Goal: Task Accomplishment & Management: Use online tool/utility

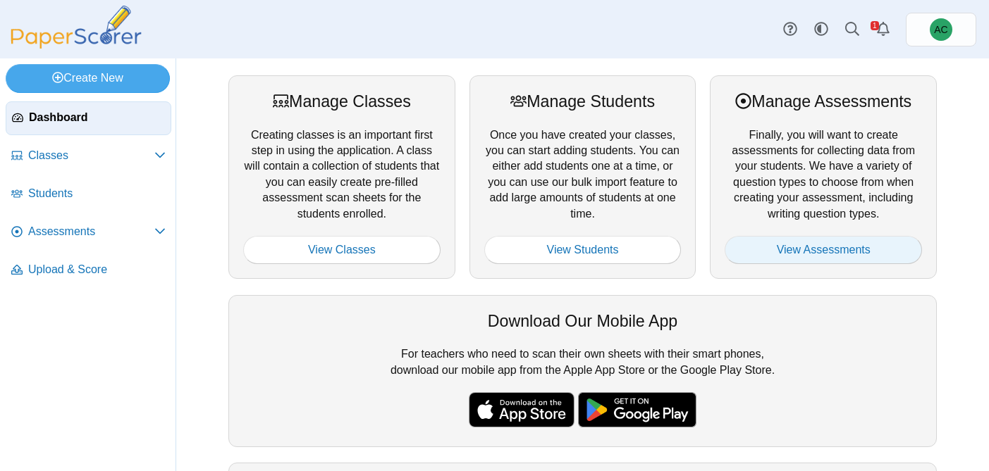
click at [819, 254] on link "View Assessments" at bounding box center [822, 250] width 197 height 28
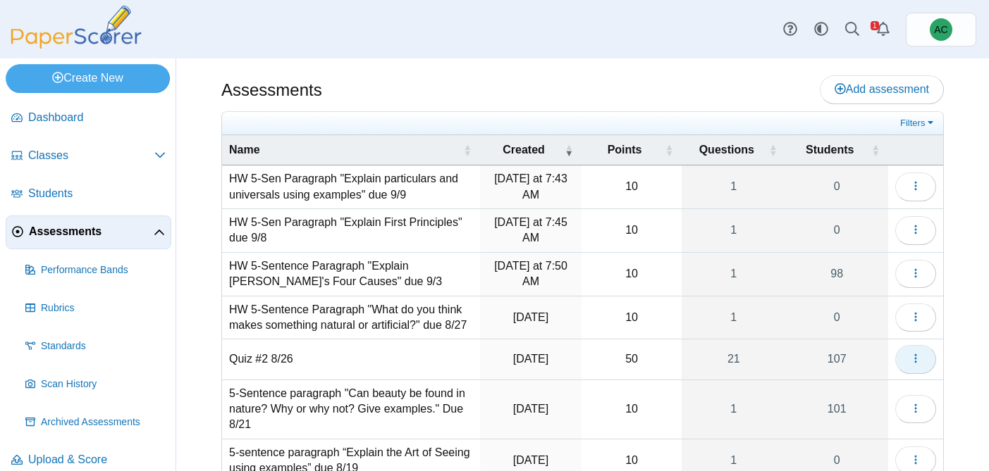
click at [925, 358] on button "button" at bounding box center [915, 359] width 41 height 28
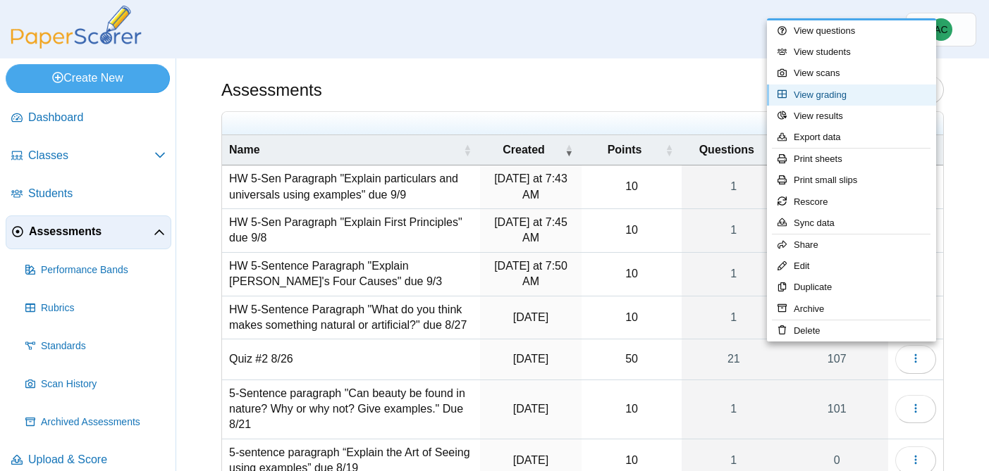
click at [827, 101] on link "View grading" at bounding box center [851, 95] width 169 height 21
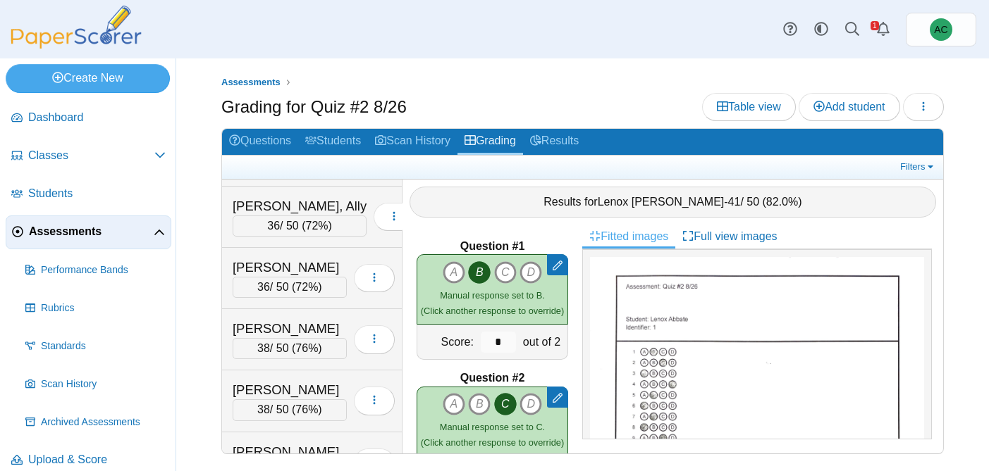
scroll to position [4856, 0]
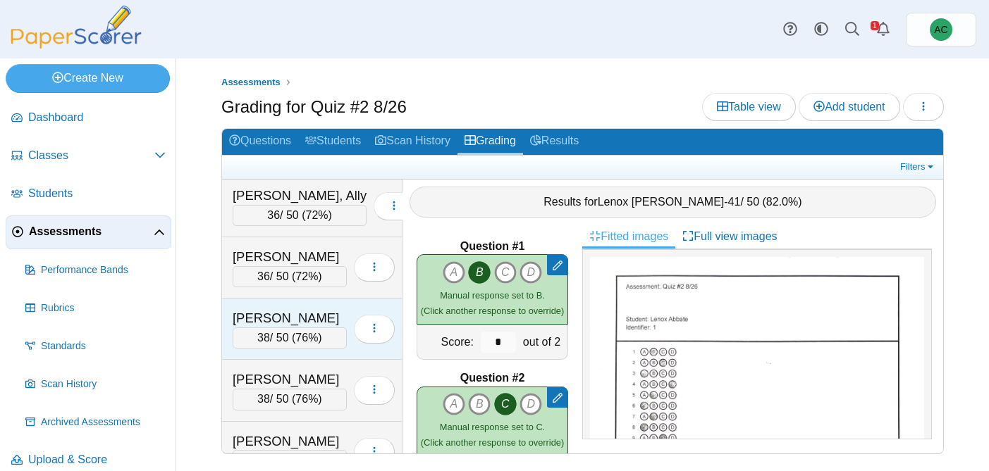
click at [292, 323] on div "[PERSON_NAME]" at bounding box center [290, 318] width 114 height 18
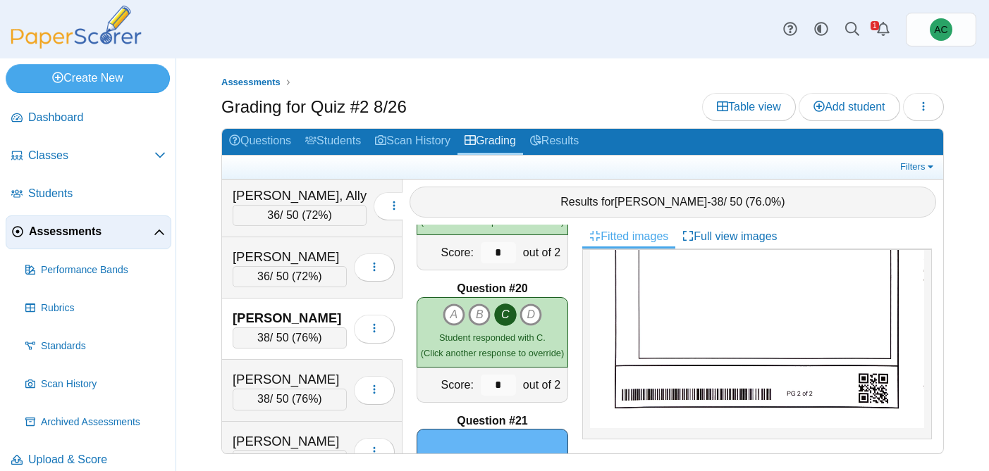
scroll to position [2572, 0]
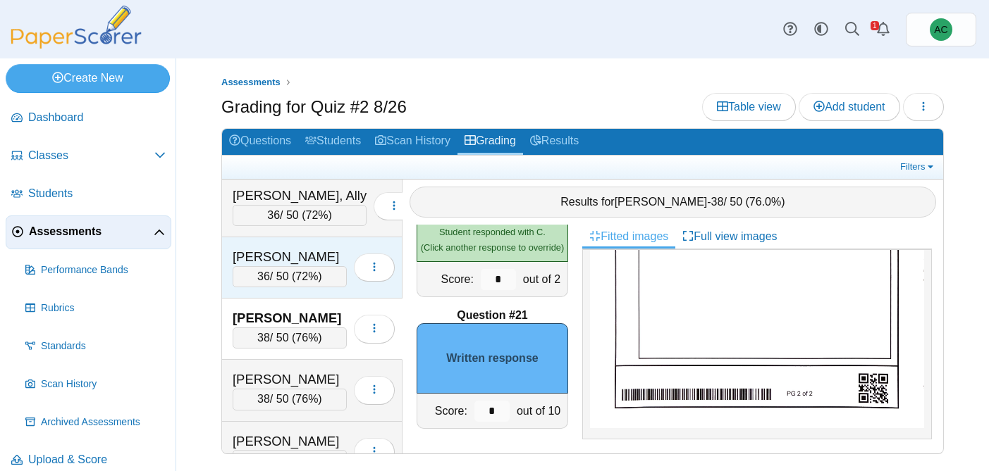
click at [268, 253] on div "[PERSON_NAME]" at bounding box center [290, 257] width 114 height 18
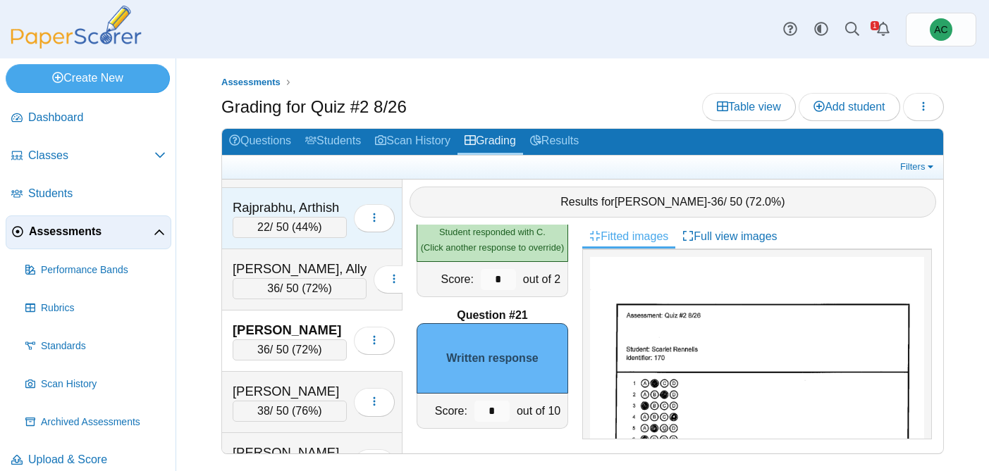
scroll to position [4782, 0]
click at [268, 213] on div "Rajprabhu, Arthish" at bounding box center [290, 208] width 114 height 18
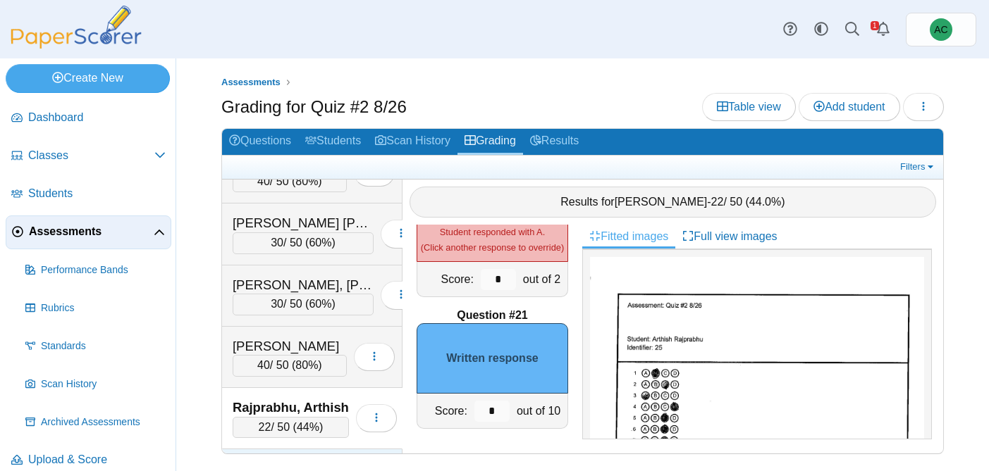
scroll to position [4581, 0]
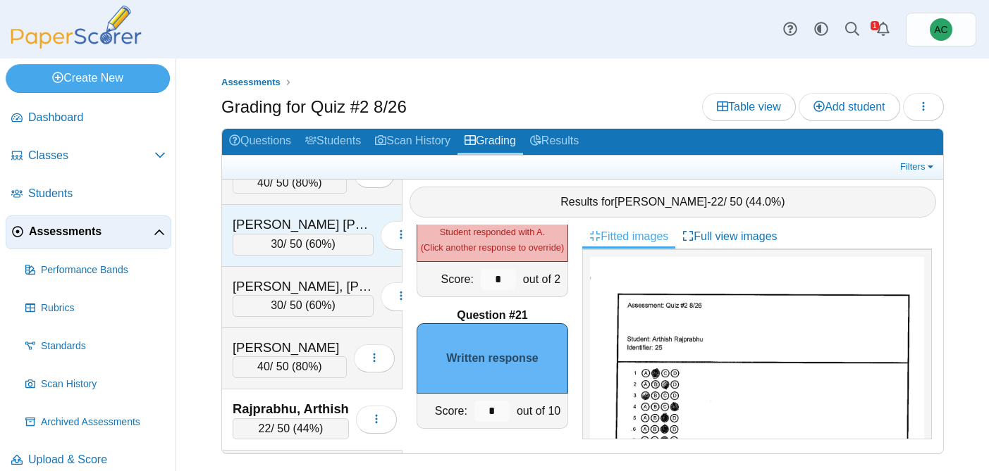
click at [279, 226] on div "[PERSON_NAME] [PERSON_NAME]" at bounding box center [303, 225] width 141 height 18
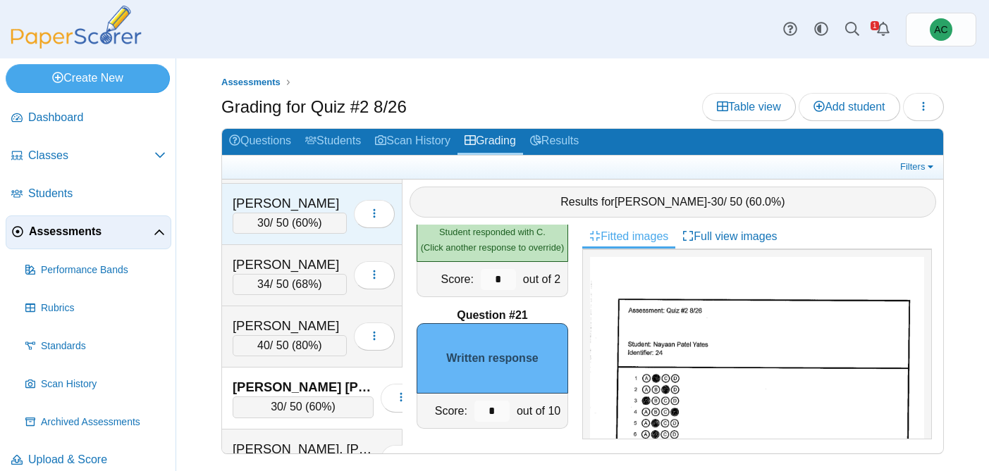
scroll to position [4417, 0]
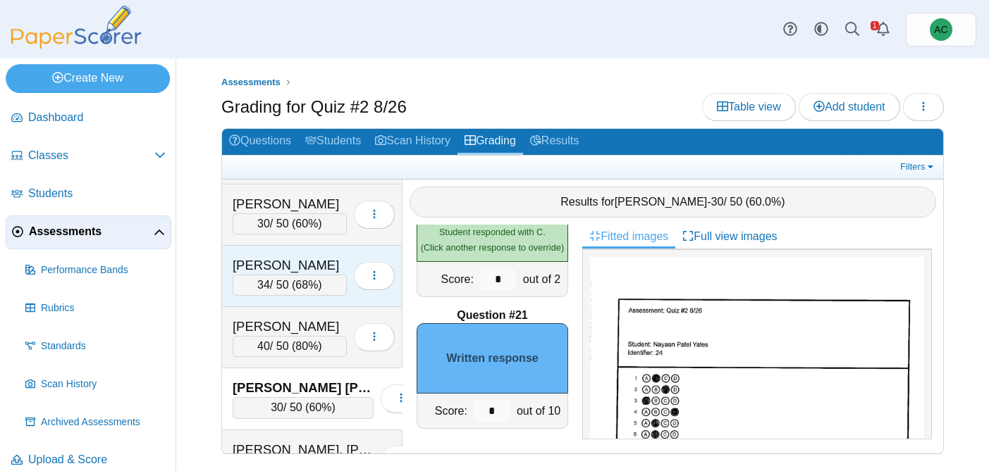
click at [300, 259] on div "Overson, Adalynn" at bounding box center [290, 266] width 114 height 18
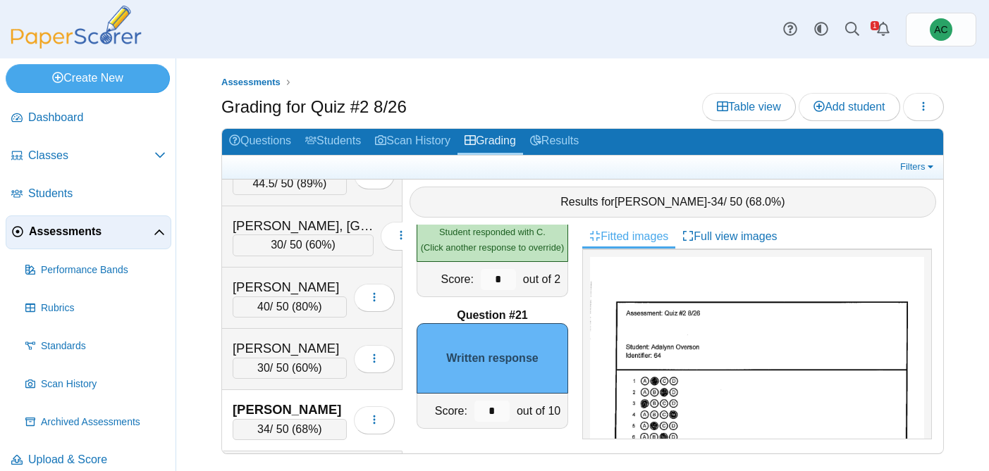
scroll to position [4273, 0]
click at [290, 283] on div "Navarrette, Harper" at bounding box center [290, 287] width 114 height 18
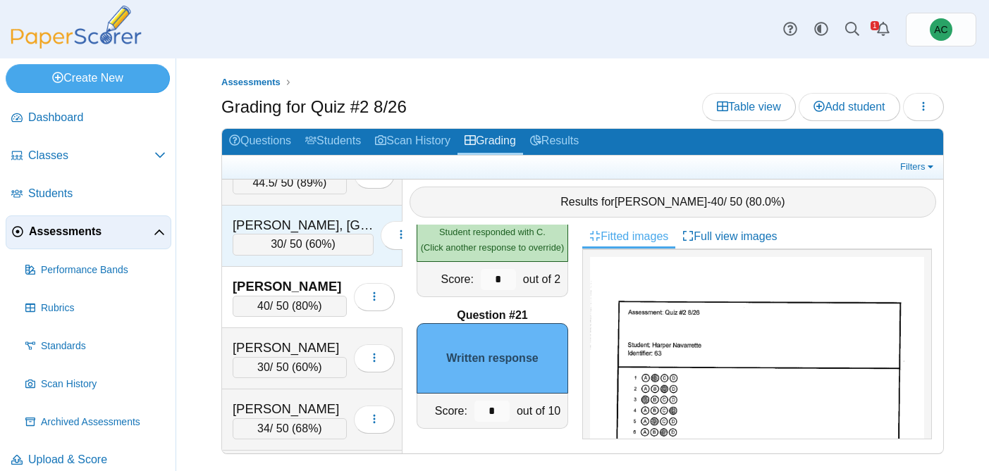
click at [298, 208] on div "Mitchell, Easton 30 / 50 ( 60% ) Loading…" at bounding box center [312, 236] width 180 height 61
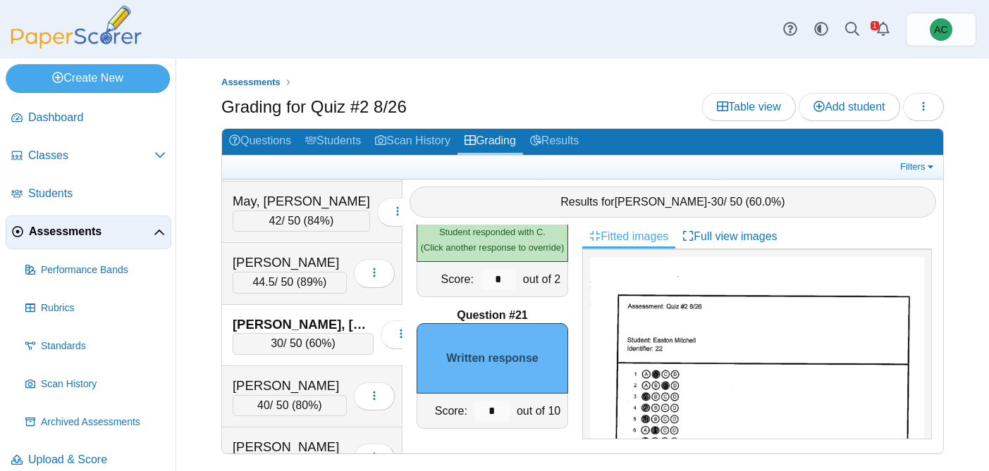
scroll to position [4151, 0]
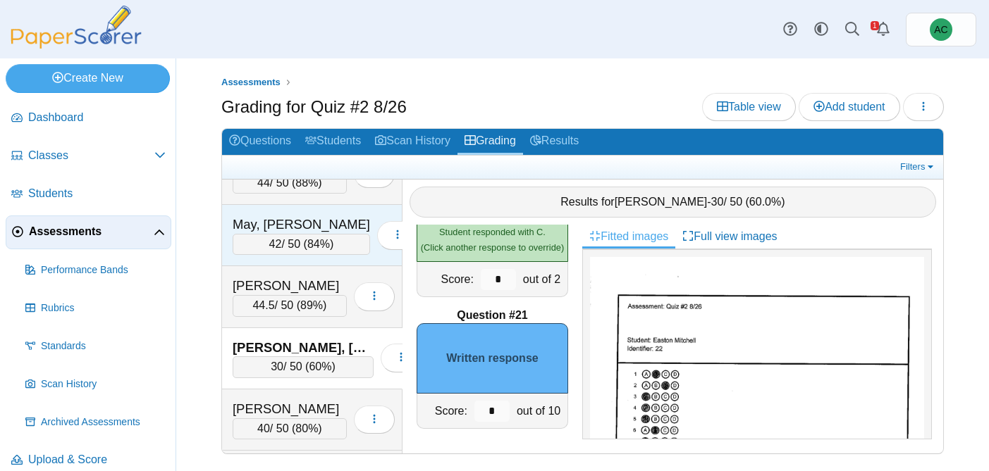
click at [287, 231] on div "May, [PERSON_NAME]" at bounding box center [301, 225] width 137 height 18
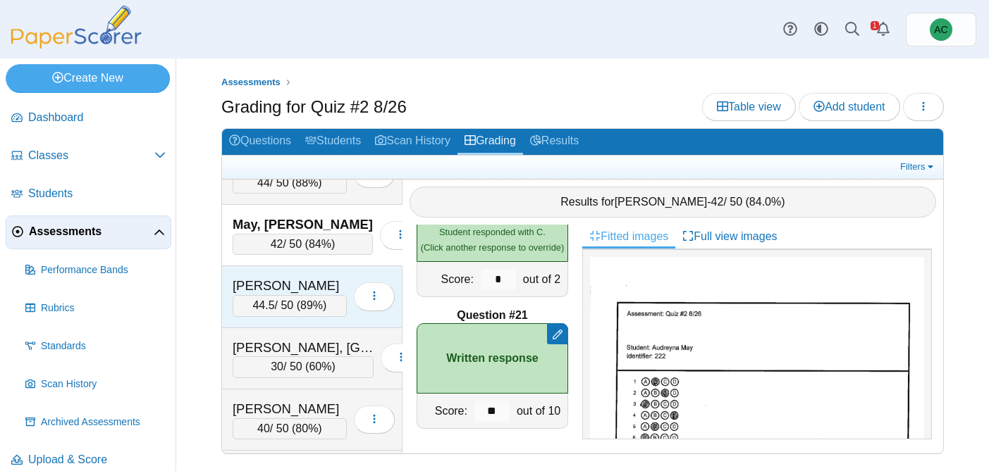
click at [278, 304] on div "44.5 / 50 ( 89% )" at bounding box center [290, 305] width 114 height 21
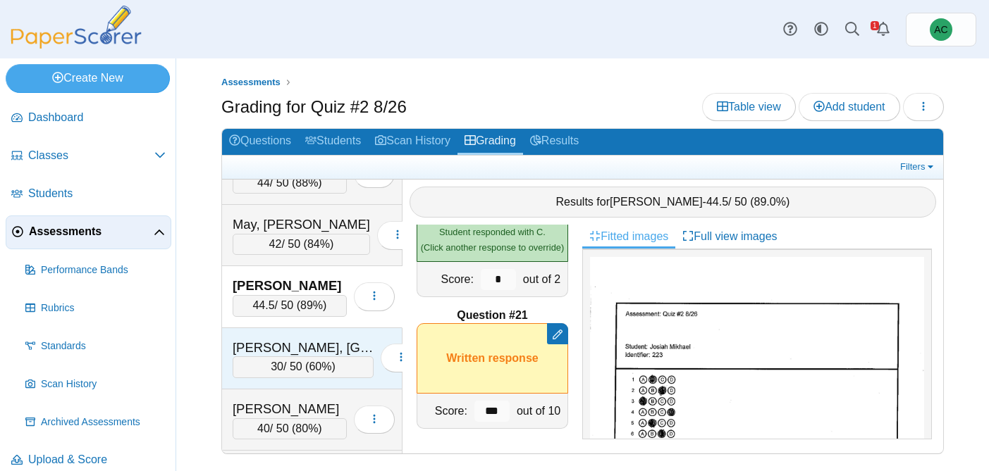
click at [283, 351] on div "Mitchell, Easton" at bounding box center [303, 348] width 141 height 18
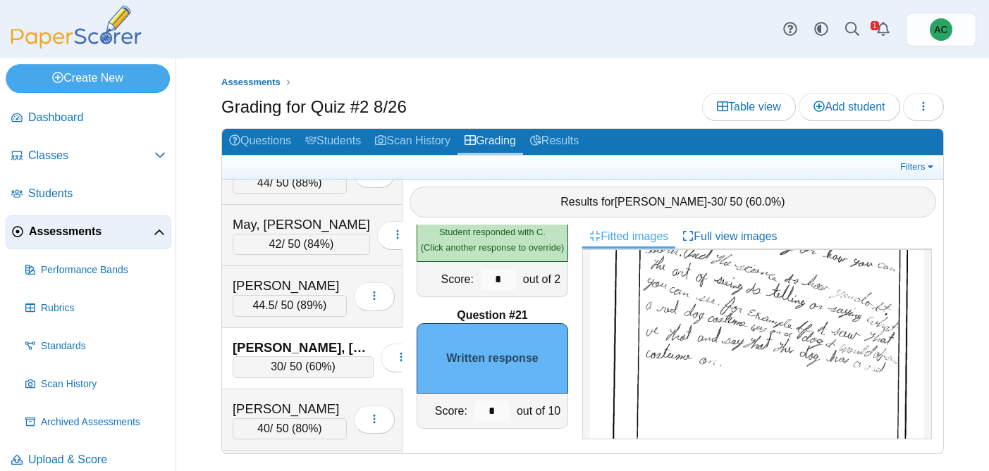
scroll to position [641, 0]
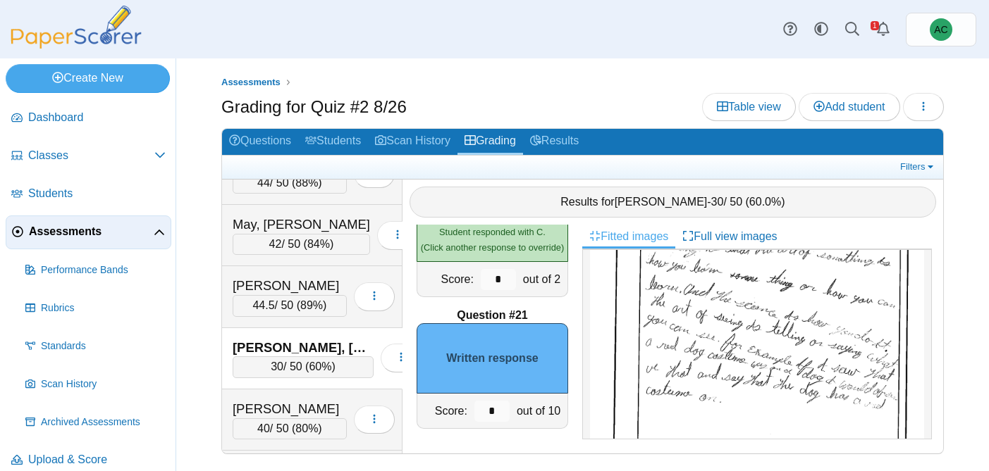
click at [746, 345] on img at bounding box center [757, 341] width 334 height 471
click at [288, 420] on div "40 / 50 ( 80% )" at bounding box center [290, 429] width 114 height 21
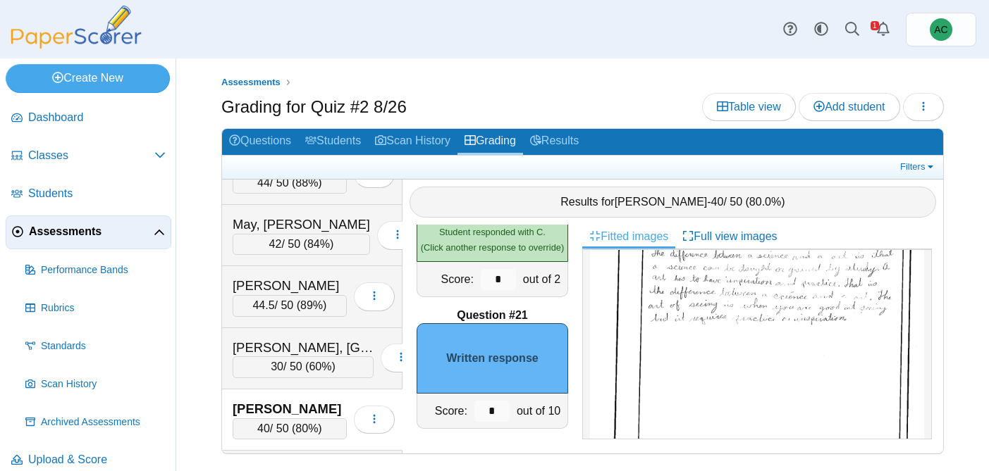
scroll to position [461, 0]
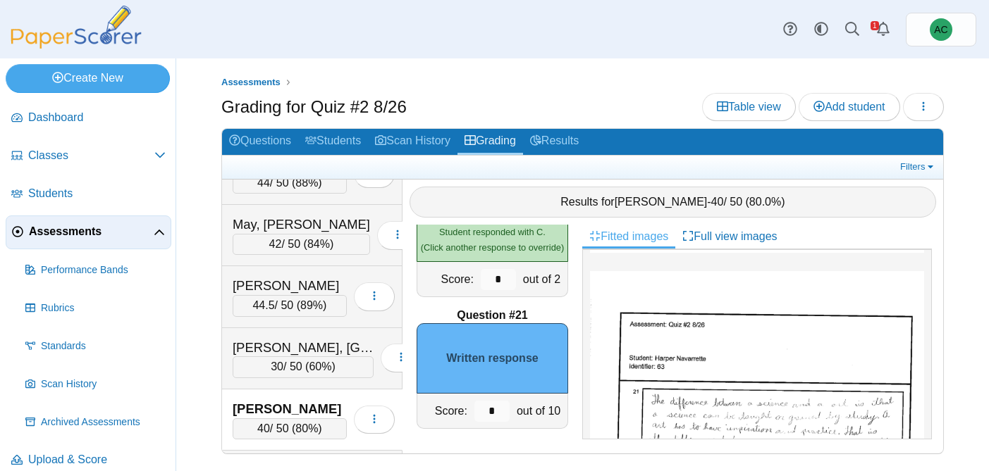
click at [504, 412] on input "*" at bounding box center [491, 411] width 35 height 21
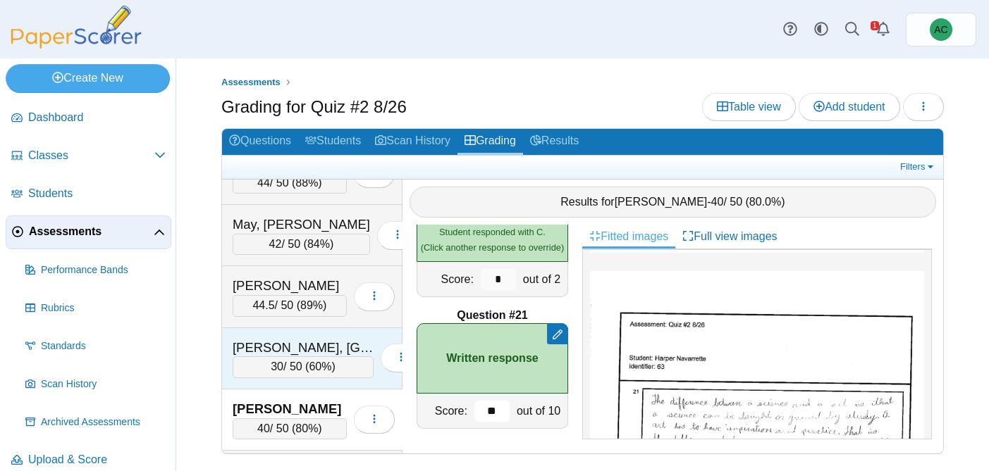
scroll to position [4267, 0]
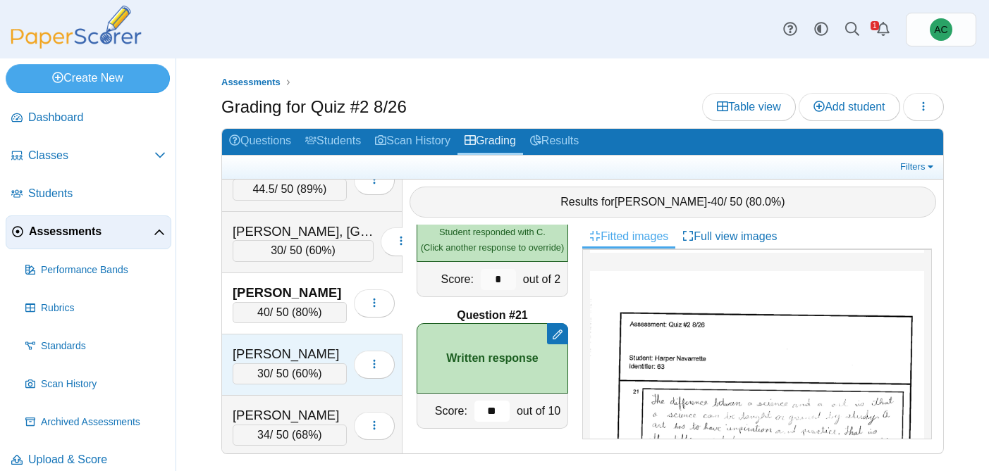
type input "**"
click at [276, 368] on div "30 / 50 ( 60% )" at bounding box center [290, 374] width 114 height 21
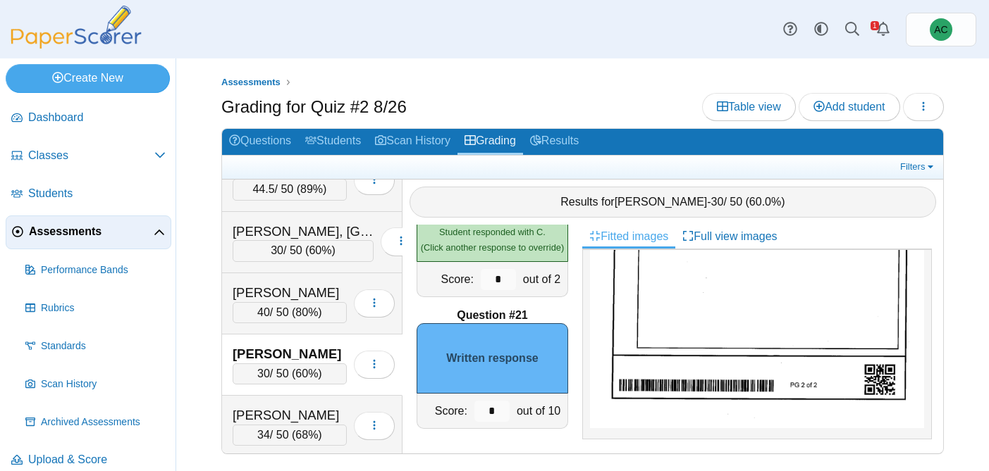
scroll to position [606, 0]
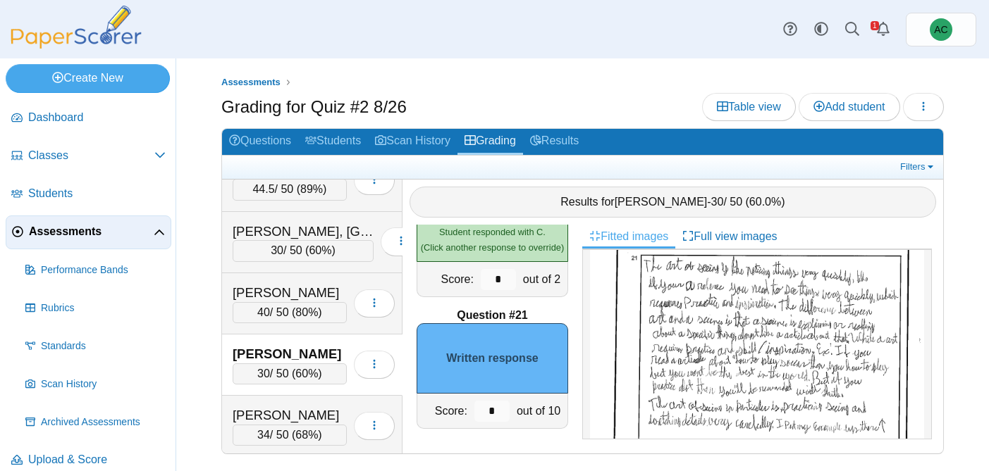
click at [674, 362] on img at bounding box center [757, 377] width 334 height 471
click at [506, 414] on input "*" at bounding box center [491, 411] width 35 height 21
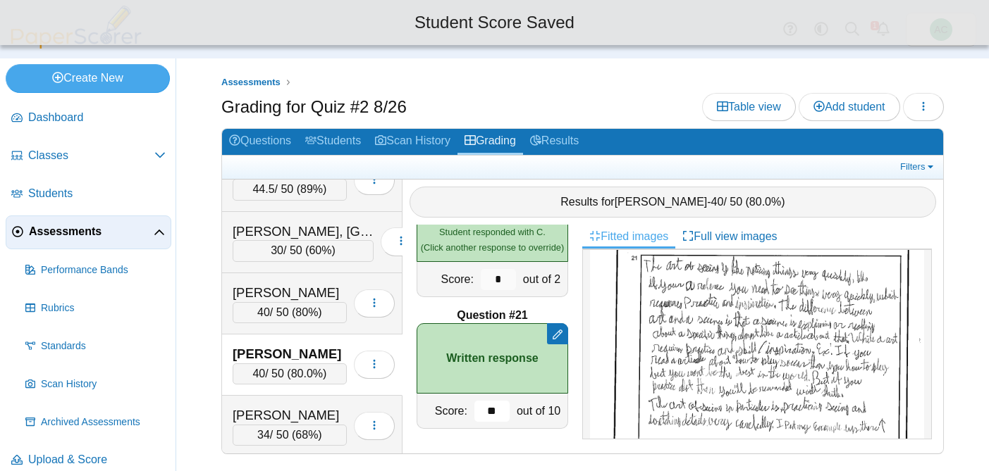
scroll to position [4369, 0]
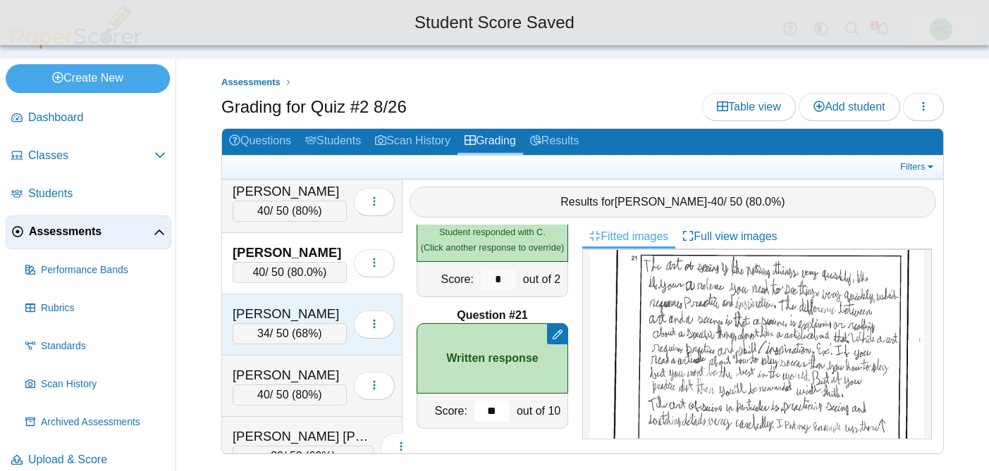
type input "**"
click at [278, 316] on div "Overson, Adalynn" at bounding box center [290, 314] width 114 height 18
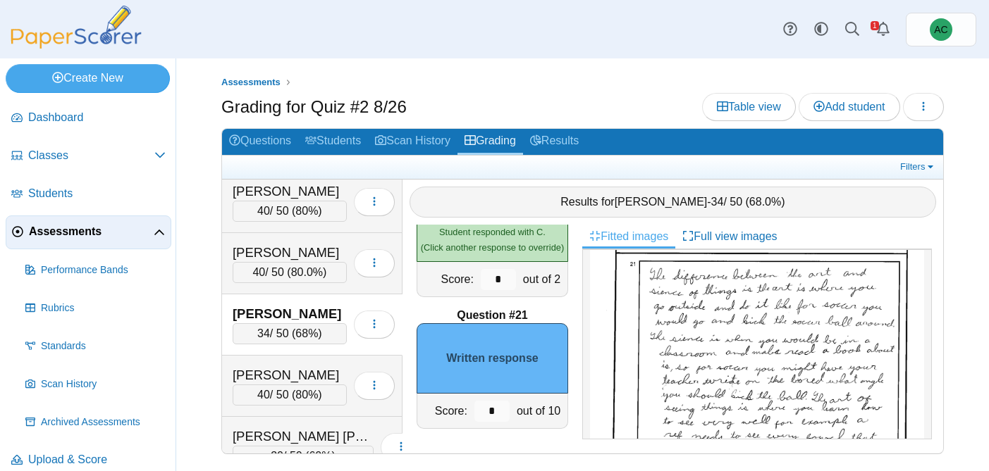
click at [755, 307] on img at bounding box center [757, 377] width 334 height 471
click at [491, 411] on input "*" at bounding box center [491, 411] width 35 height 21
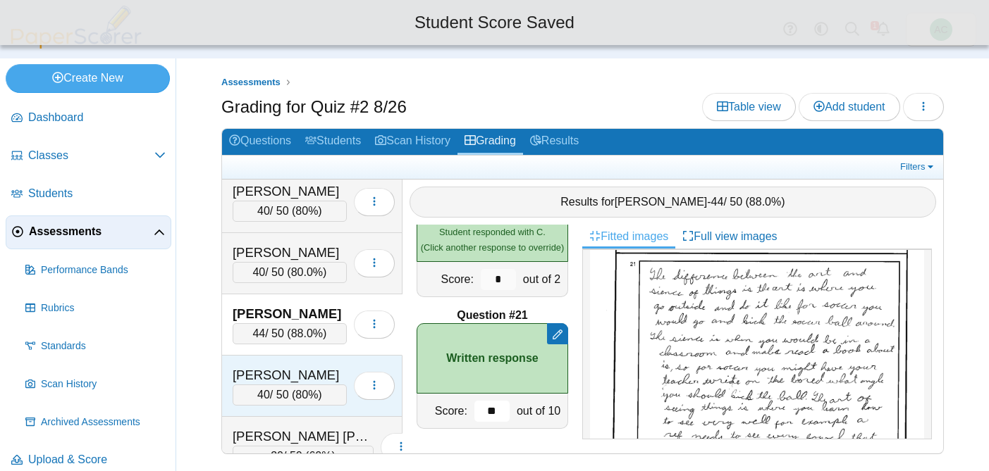
type input "**"
click at [290, 378] on div "Parker, Taylor" at bounding box center [290, 375] width 114 height 18
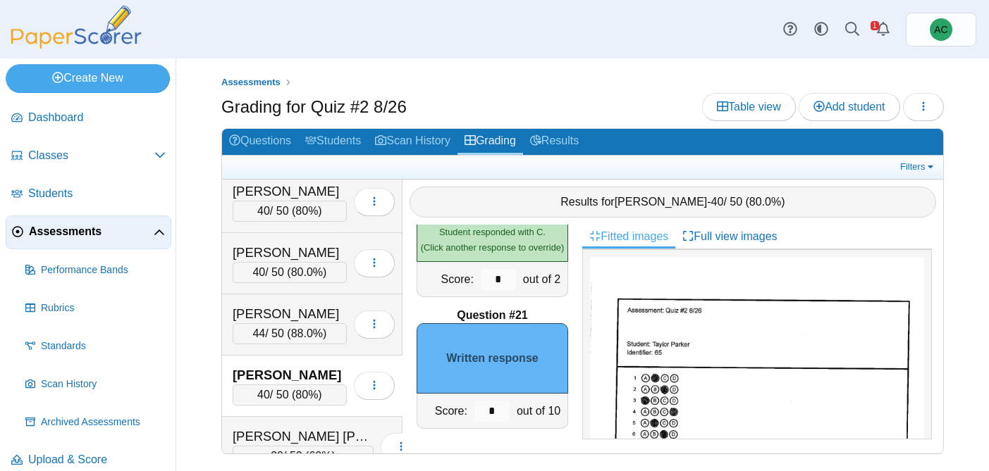
scroll to position [791, 0]
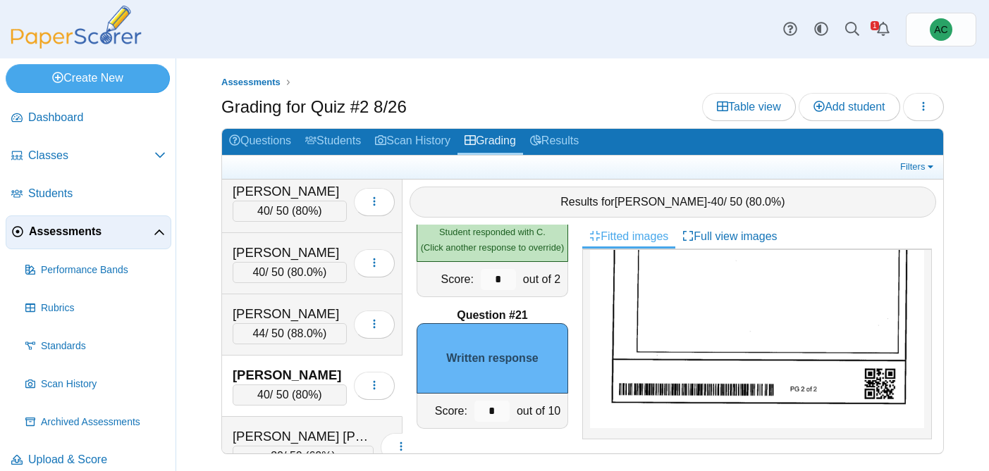
click at [745, 310] on img at bounding box center [757, 192] width 334 height 471
click at [506, 406] on input "*" at bounding box center [491, 411] width 35 height 21
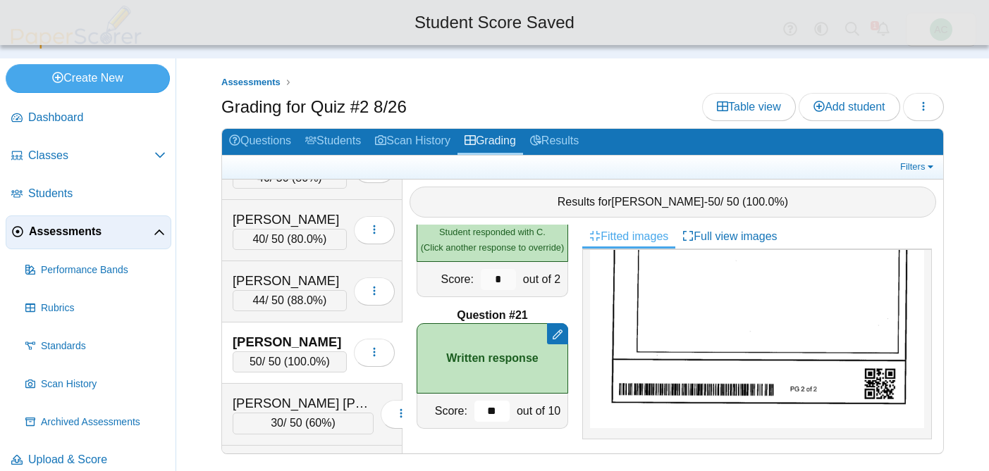
scroll to position [4409, 0]
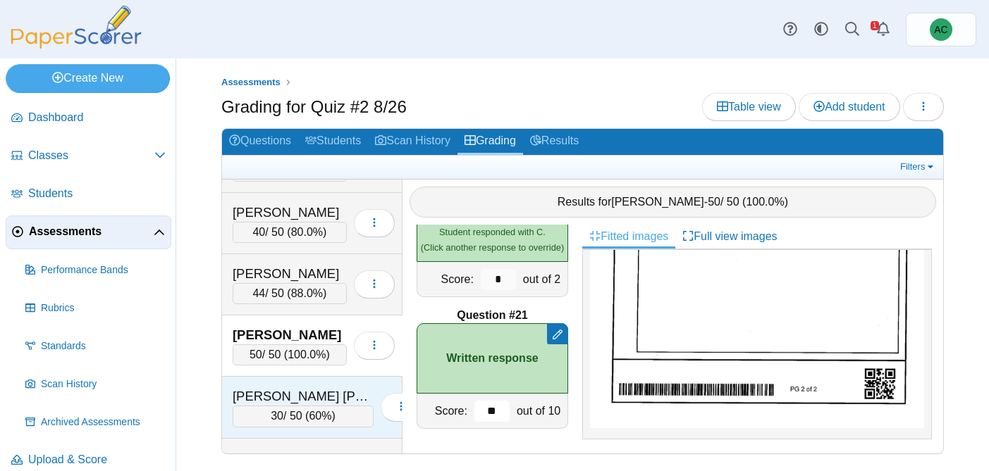
type input "**"
click at [283, 393] on div "Patel Yates, Nayaan" at bounding box center [303, 397] width 141 height 18
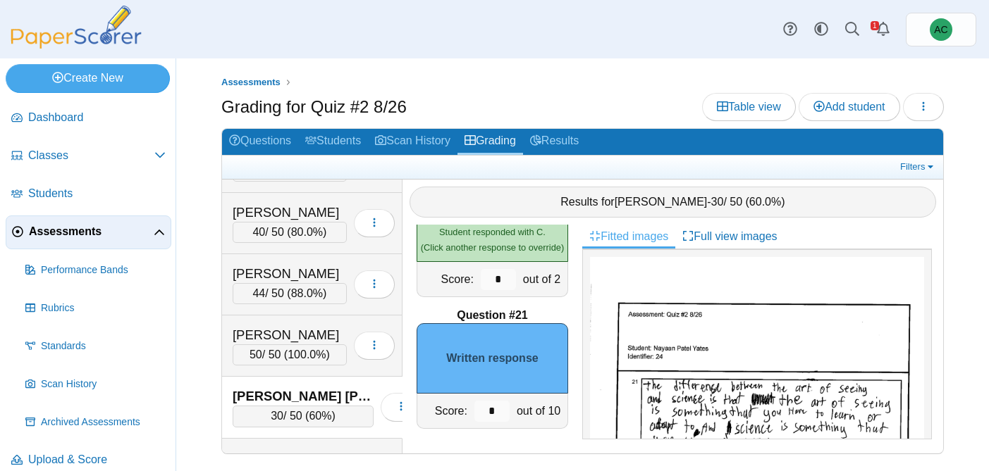
scroll to position [491, 0]
click at [496, 404] on input "*" at bounding box center [491, 411] width 35 height 21
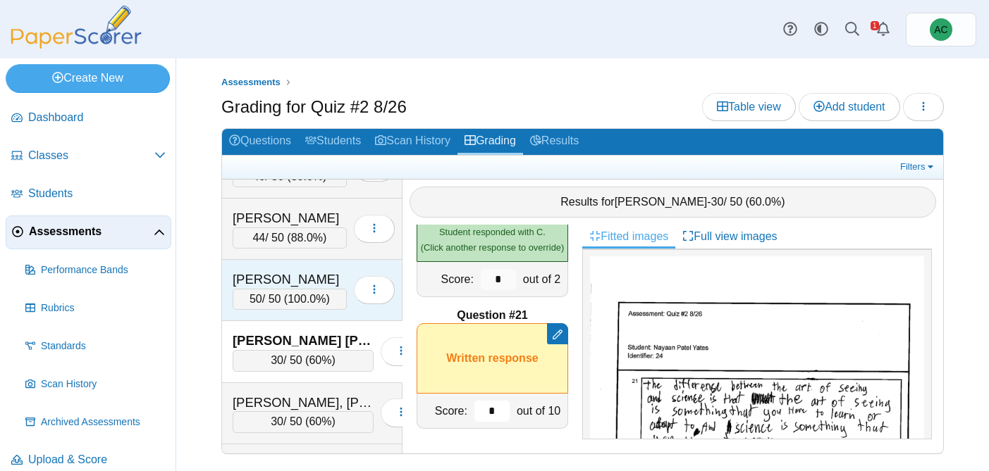
scroll to position [4478, 0]
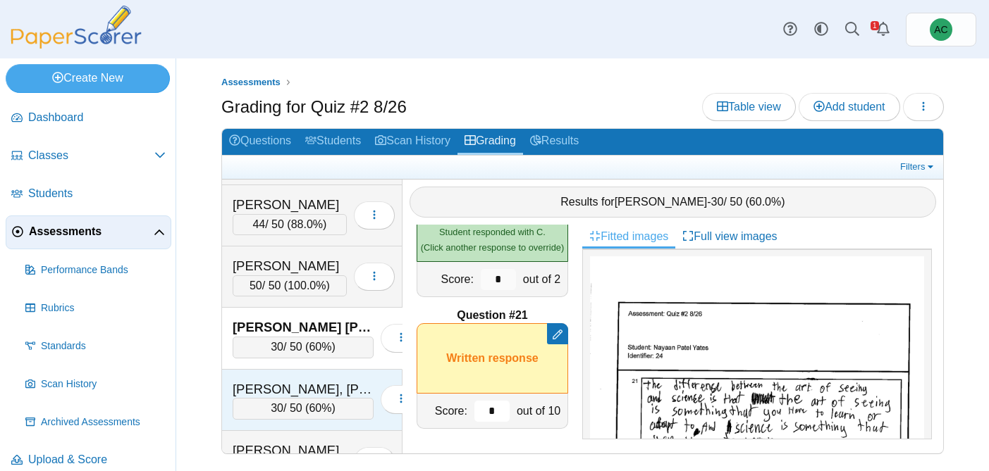
type input "*"
click at [288, 372] on div "Pettingill, Madyson 30 / 50 ( 60% ) Loading…" at bounding box center [312, 400] width 180 height 61
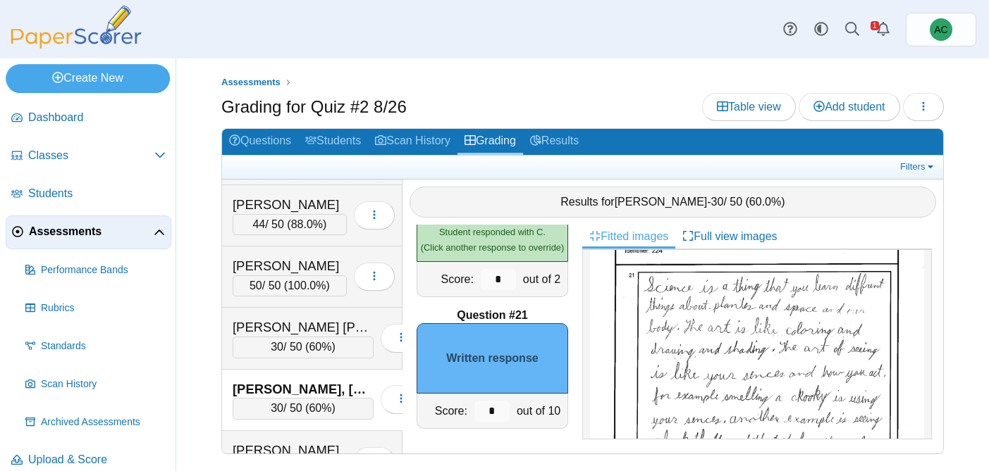
scroll to position [577, 0]
click at [757, 358] on img at bounding box center [757, 381] width 334 height 456
click at [502, 406] on input "*" at bounding box center [491, 411] width 35 height 21
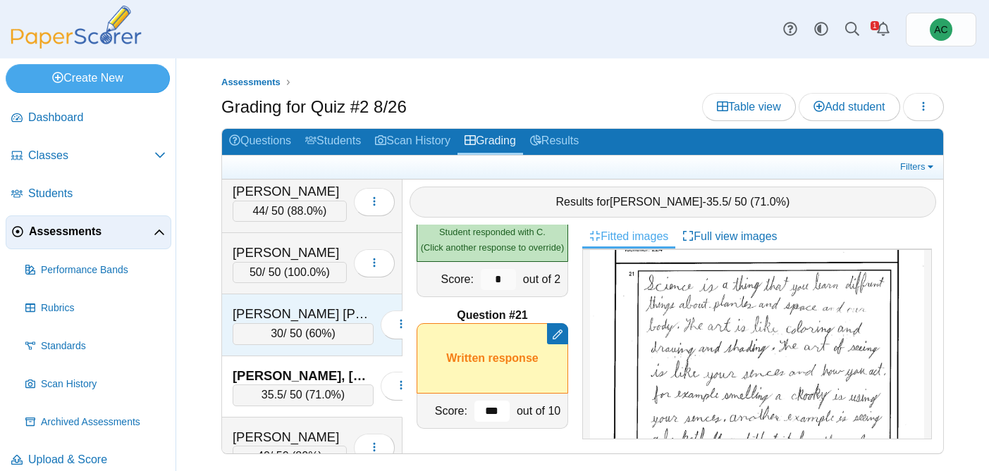
scroll to position [4536, 0]
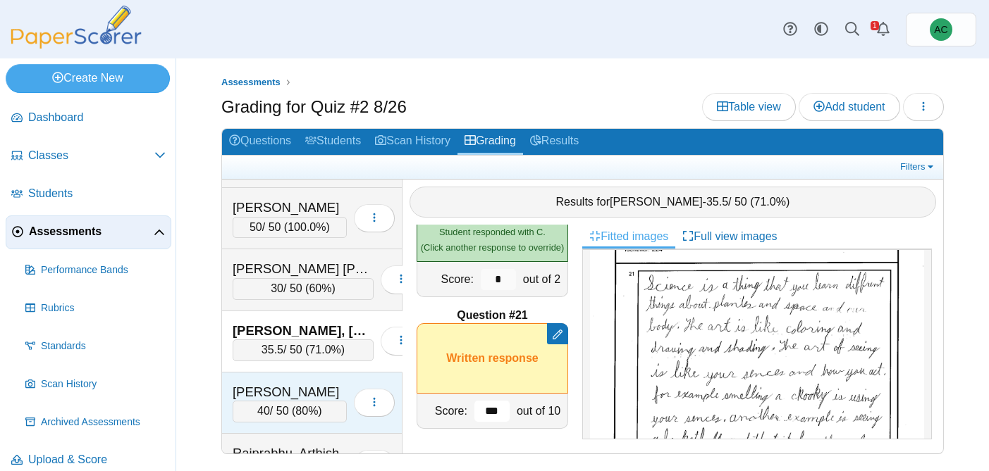
type input "***"
click at [320, 389] on div "Pieres, Cameron" at bounding box center [290, 392] width 114 height 18
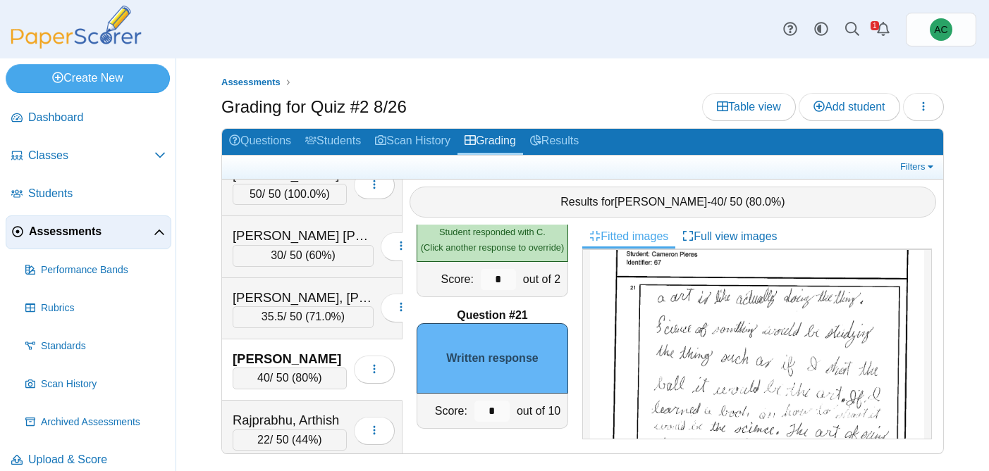
scroll to position [617, 0]
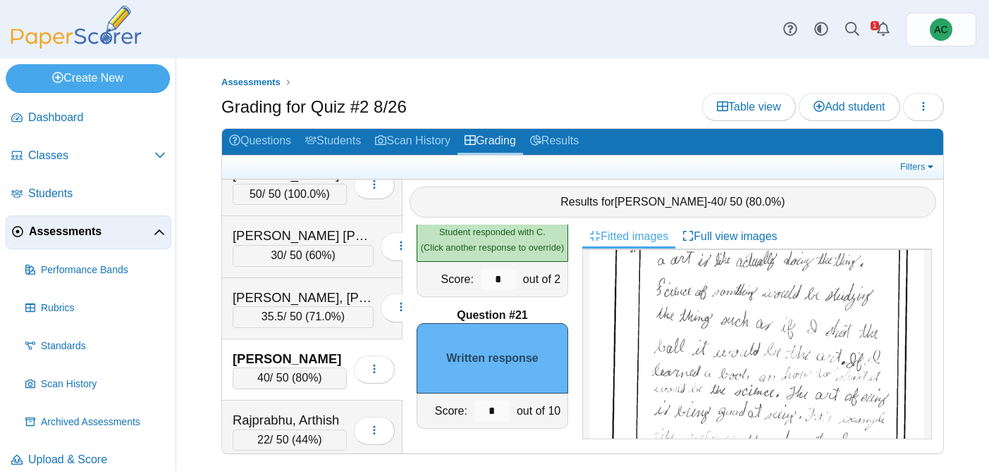
click at [696, 335] on img at bounding box center [757, 365] width 334 height 471
click at [496, 412] on input "*" at bounding box center [491, 411] width 35 height 21
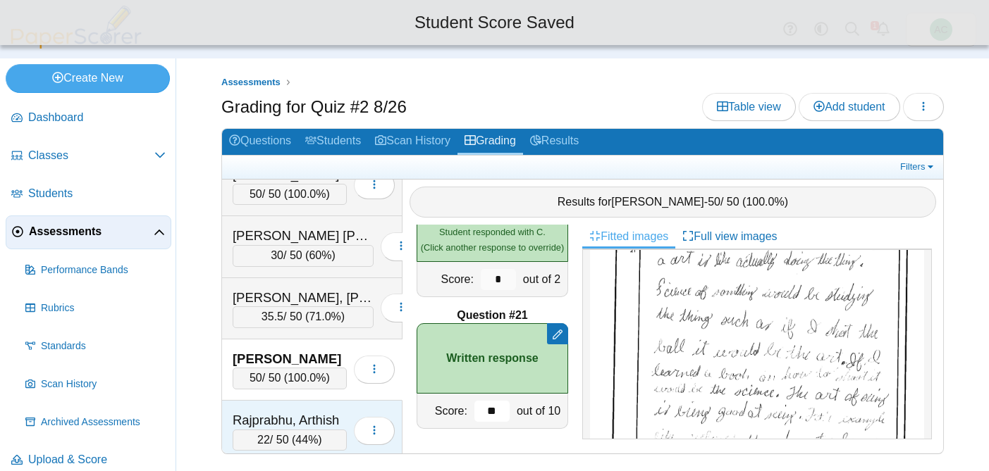
type input "**"
click at [283, 402] on div "Rajprabhu, Arthish 22 / 50 ( 44% ) Loading…" at bounding box center [312, 431] width 180 height 61
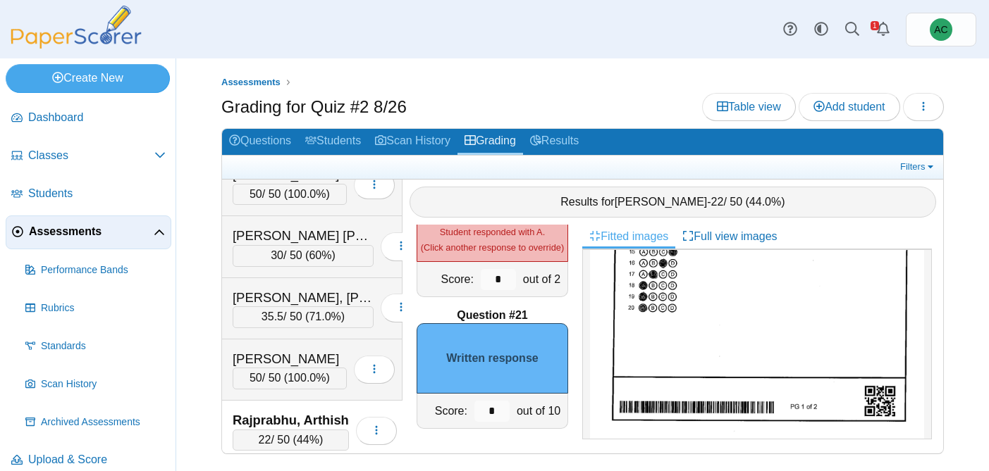
scroll to position [496, 0]
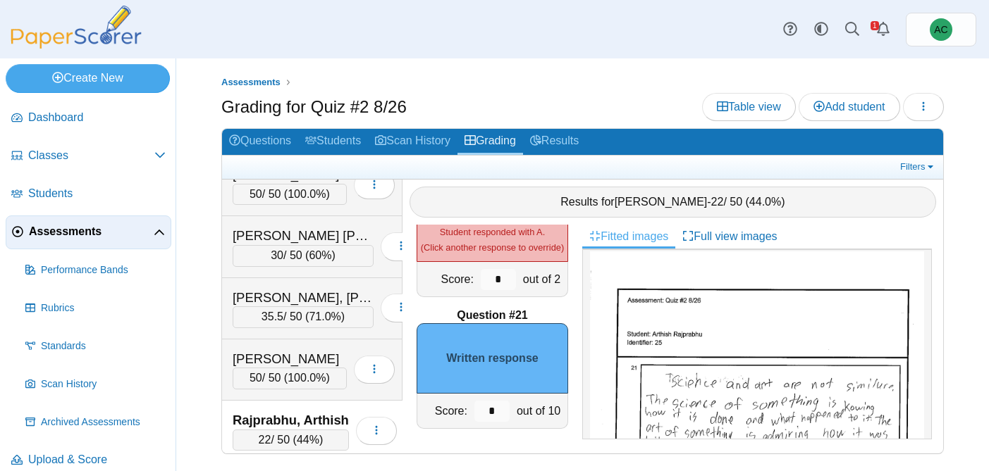
click at [505, 414] on input "*" at bounding box center [491, 411] width 35 height 21
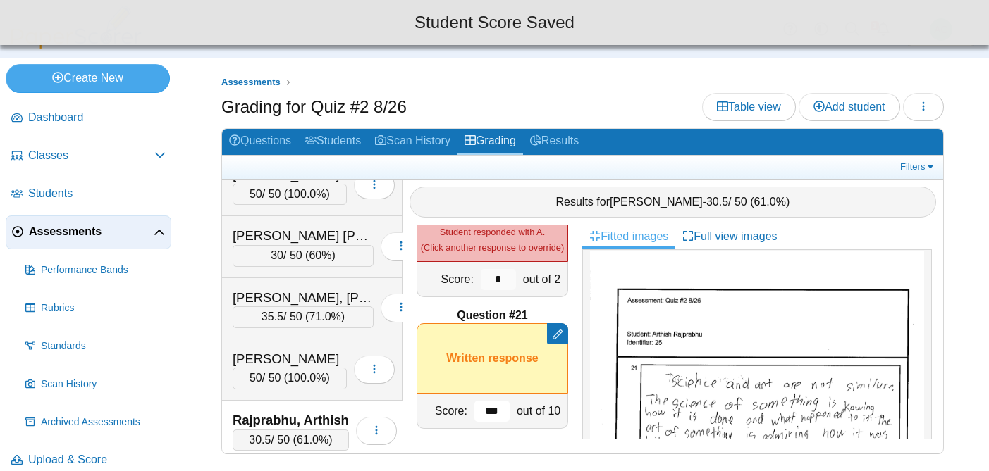
type input "***"
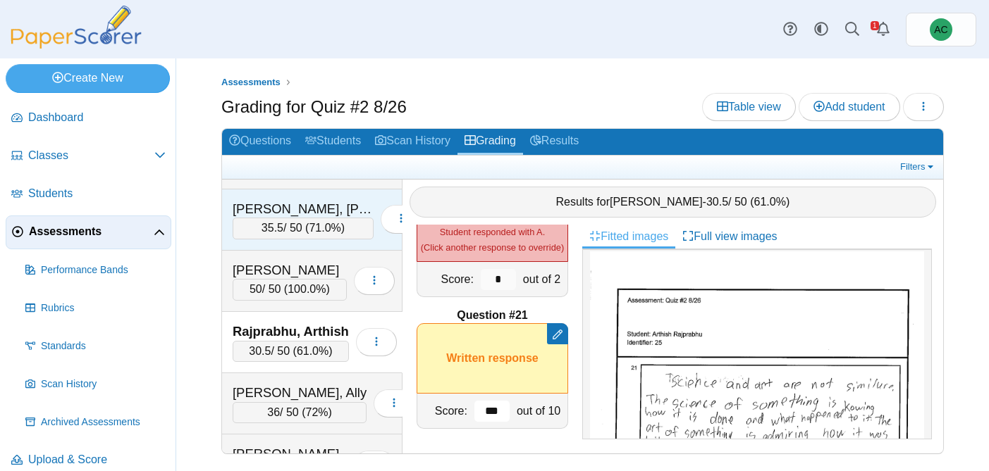
scroll to position [4683, 0]
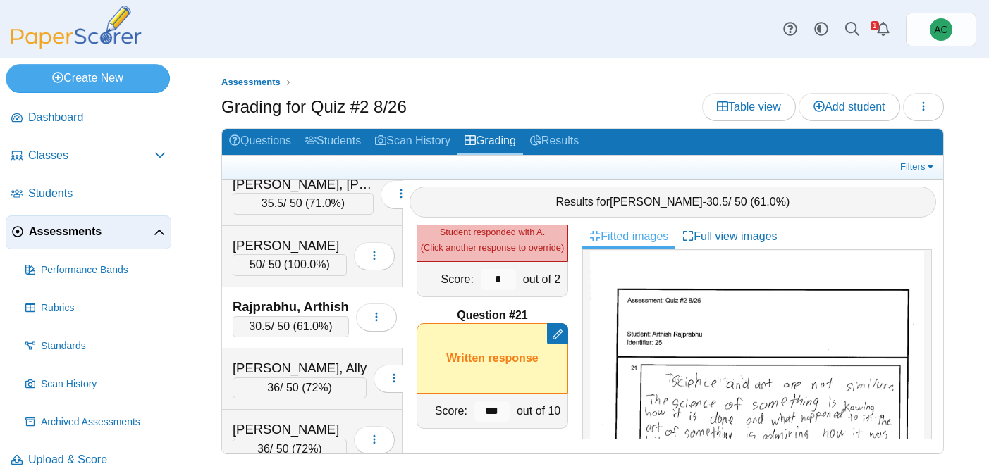
click at [291, 346] on div "Rajprabhu, Arthish 30.5 / 50 ( 61.0% ) Loading…" at bounding box center [312, 318] width 180 height 61
click at [277, 359] on div "Randall, Ally" at bounding box center [300, 368] width 134 height 18
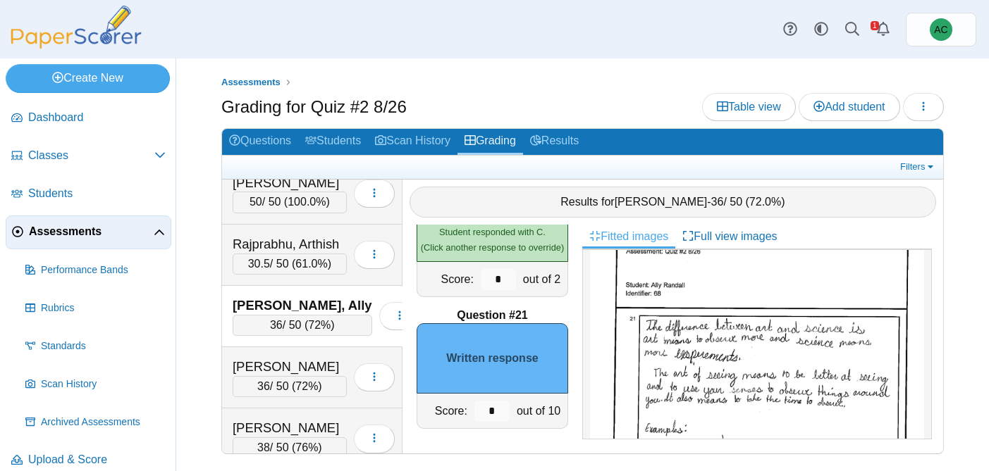
scroll to position [791, 0]
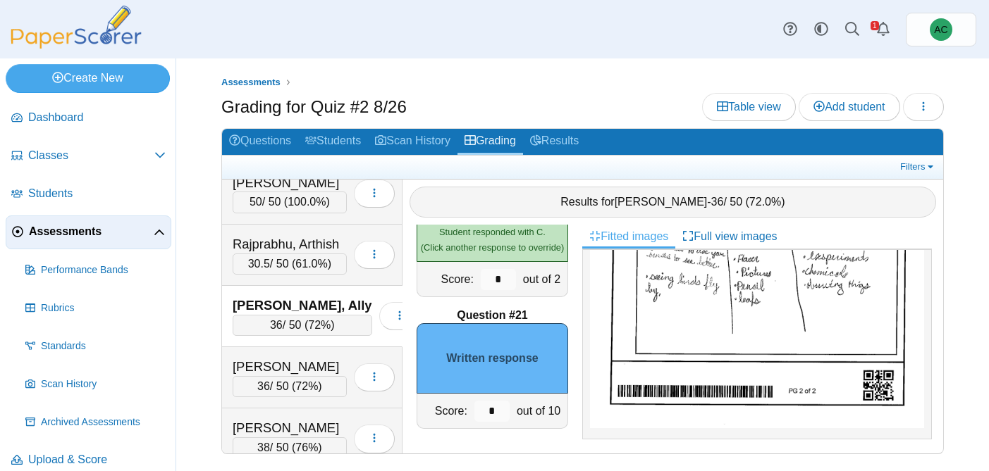
click at [739, 315] on img at bounding box center [757, 192] width 334 height 471
click at [498, 405] on input "*" at bounding box center [491, 411] width 35 height 21
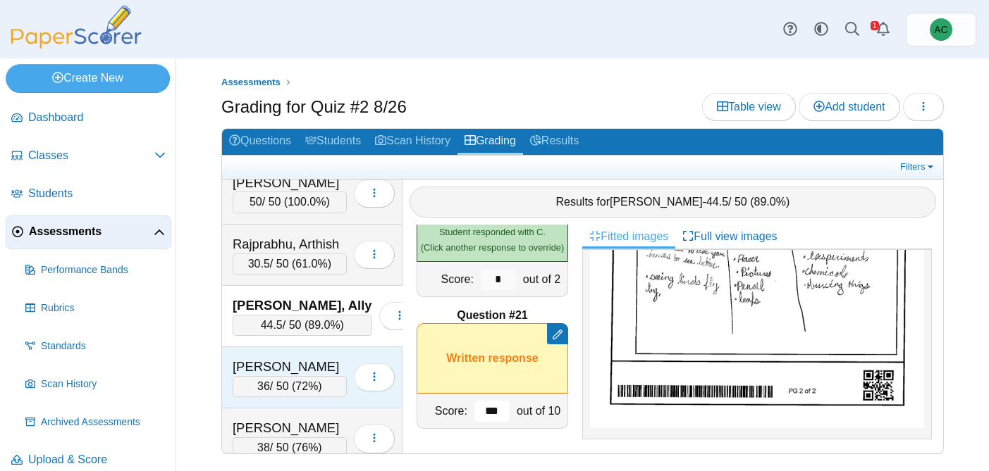
type input "***"
click at [279, 361] on div "[PERSON_NAME]" at bounding box center [290, 367] width 114 height 18
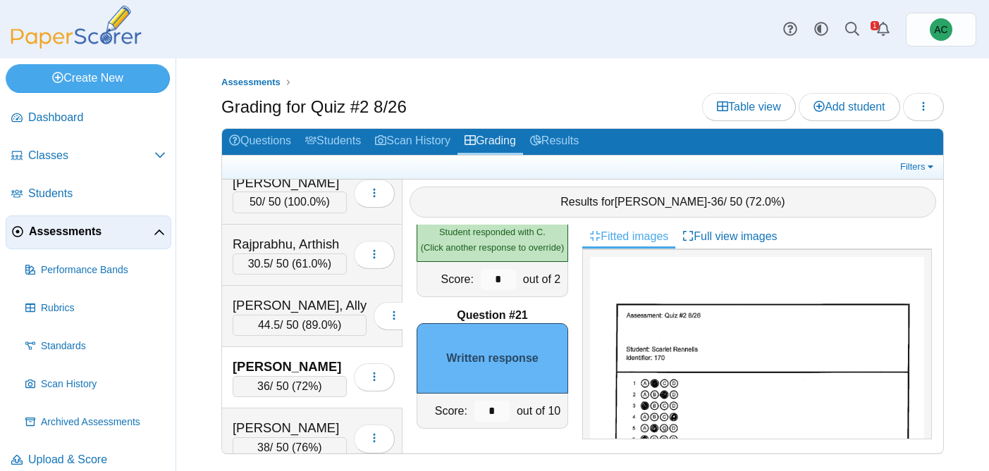
scroll to position [775, 0]
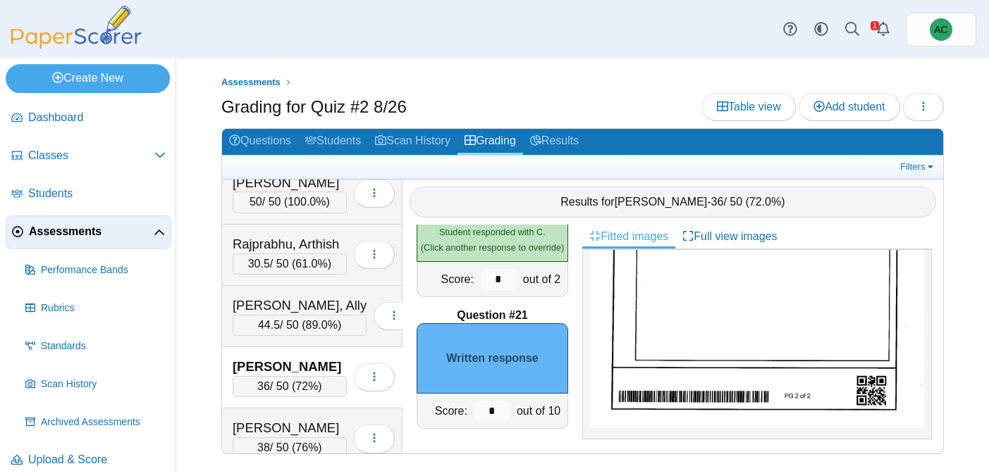
click at [732, 342] on img at bounding box center [757, 201] width 334 height 456
click at [510, 412] on div "*" at bounding box center [492, 411] width 42 height 35
click at [498, 412] on input "*" at bounding box center [491, 411] width 35 height 21
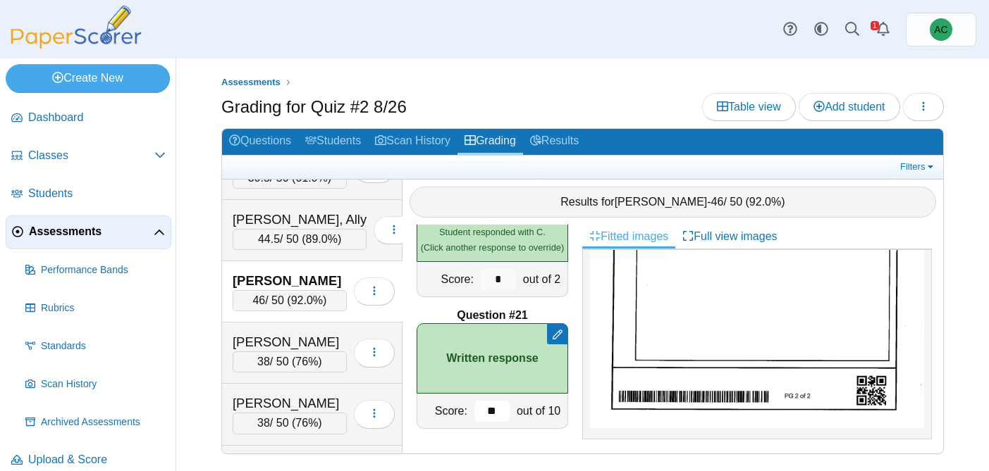
scroll to position [4829, 0]
type input "**"
click at [300, 347] on div "[PERSON_NAME]" at bounding box center [290, 344] width 114 height 18
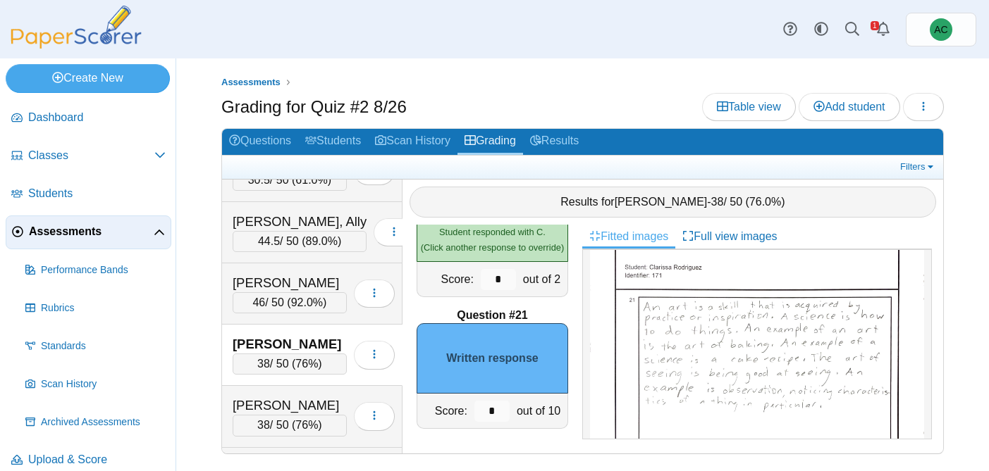
scroll to position [500, 0]
click at [680, 327] on img at bounding box center [757, 421] width 334 height 431
click at [501, 407] on input "*" at bounding box center [491, 411] width 35 height 21
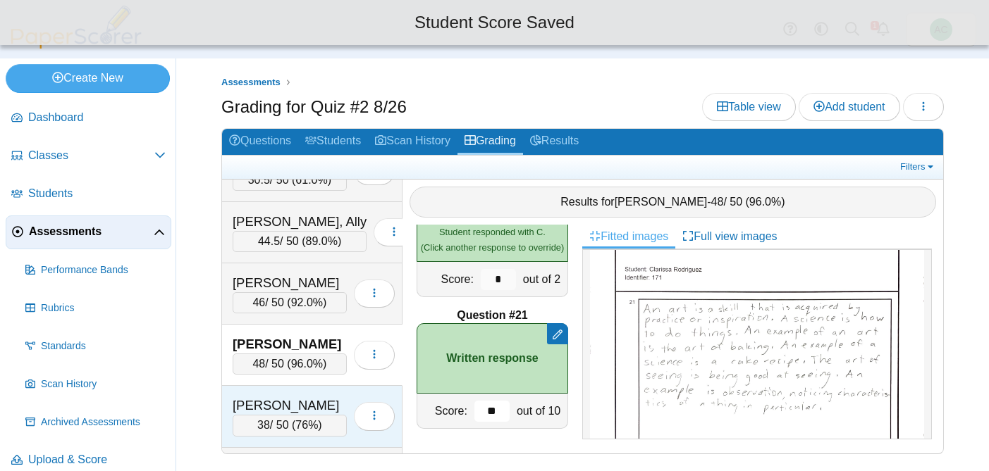
type input "**"
click at [270, 390] on div "Santisi, Liliana 38 / 50 ( 76% ) Loading…" at bounding box center [312, 416] width 180 height 61
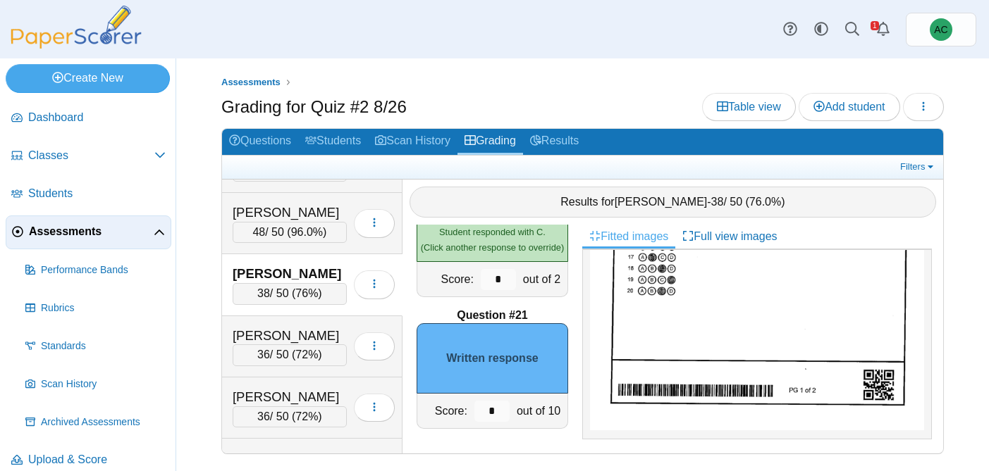
scroll to position [791, 0]
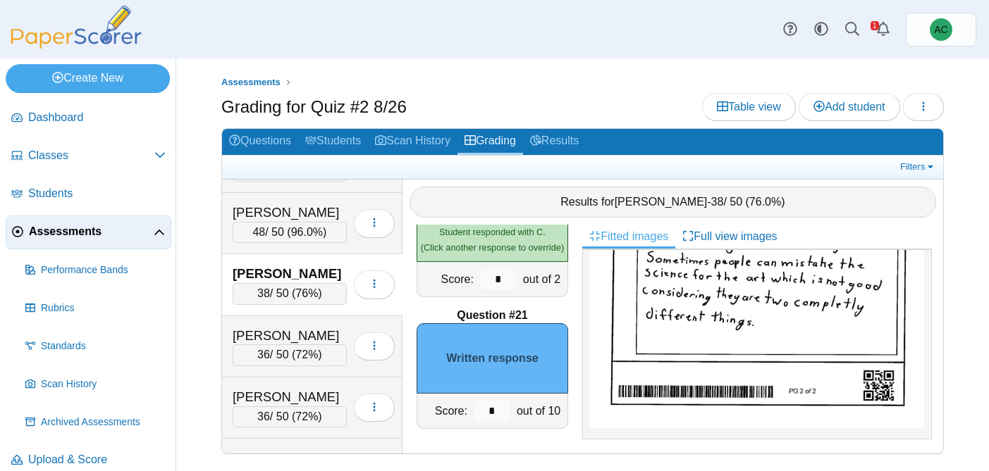
click at [717, 333] on img at bounding box center [757, 192] width 334 height 471
click at [502, 411] on input "*" at bounding box center [491, 411] width 35 height 21
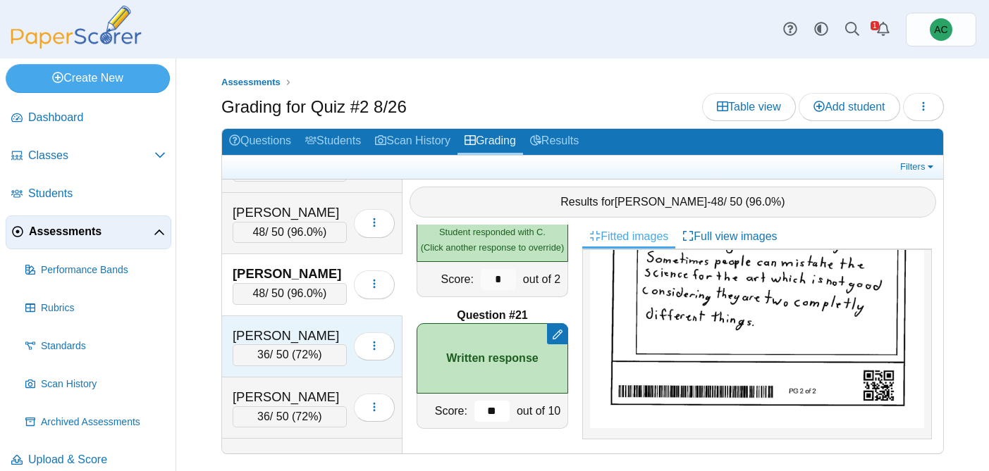
type input "**"
click at [288, 334] on div "[PERSON_NAME]" at bounding box center [290, 336] width 114 height 18
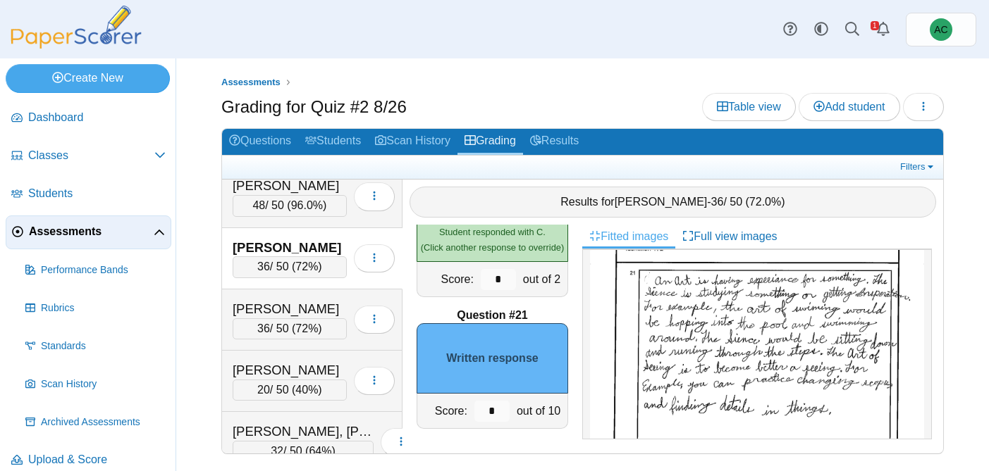
scroll to position [576, 0]
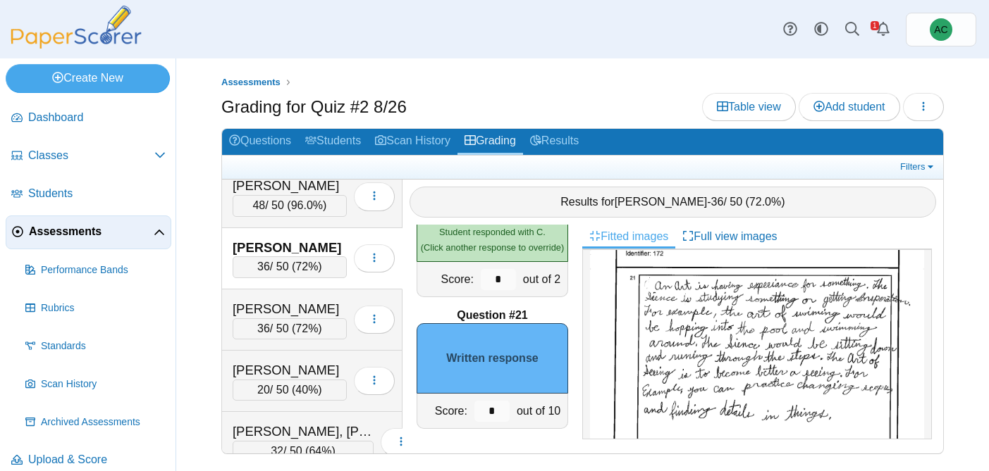
click at [669, 321] on img at bounding box center [757, 384] width 334 height 456
click at [495, 405] on input "*" at bounding box center [491, 411] width 35 height 21
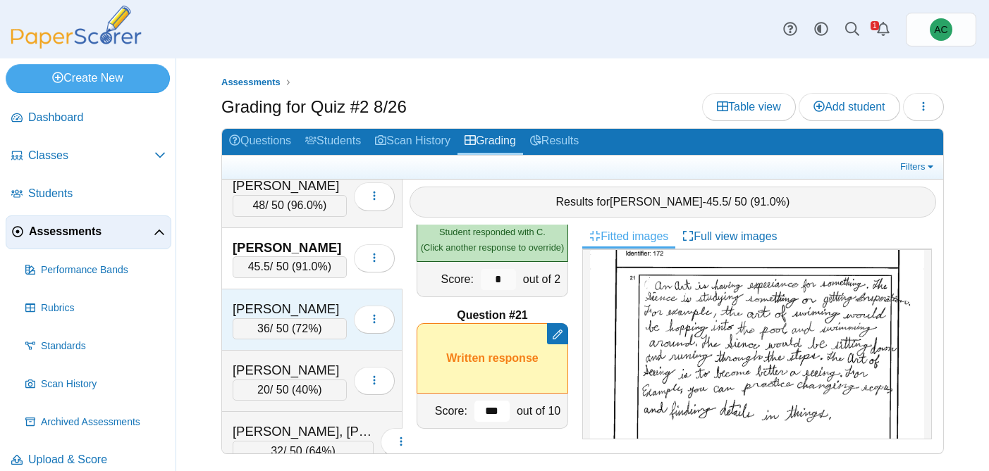
type input "***"
click at [258, 295] on div "Sebestyen, Olivia 36 / 50 ( 72% ) Loading…" at bounding box center [312, 320] width 180 height 61
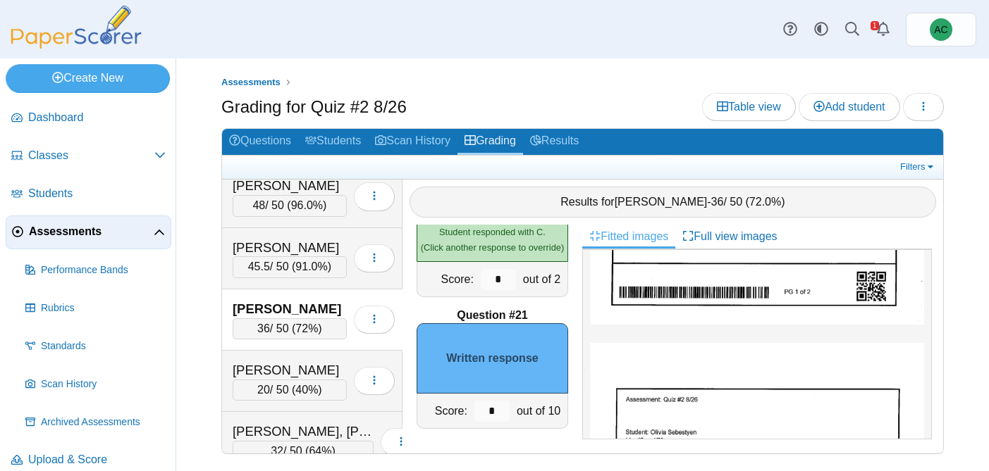
scroll to position [760, 0]
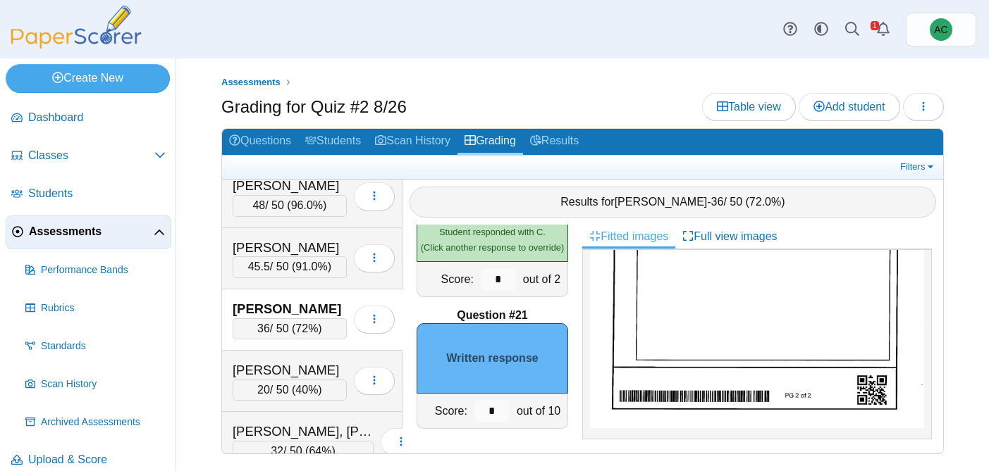
click at [690, 345] on img at bounding box center [757, 201] width 334 height 456
click at [502, 409] on input "*" at bounding box center [491, 411] width 35 height 21
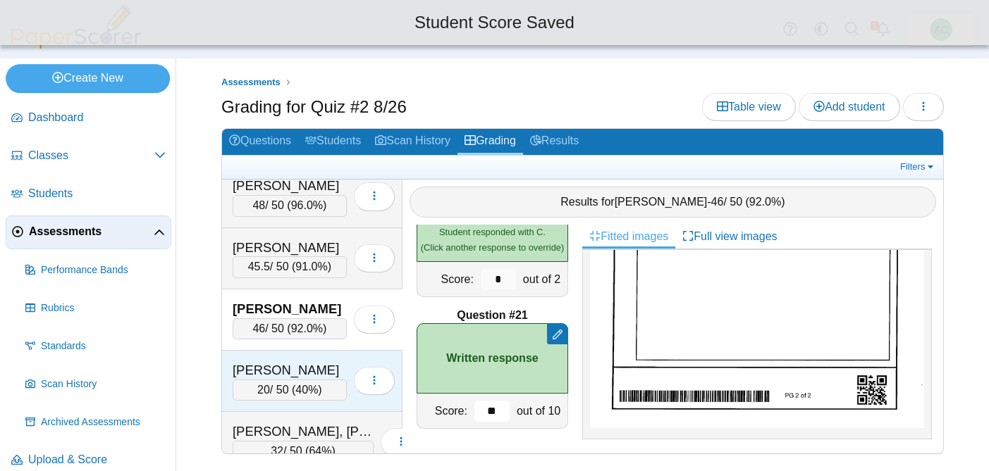
type input "**"
click at [262, 370] on div "[PERSON_NAME]" at bounding box center [290, 371] width 114 height 18
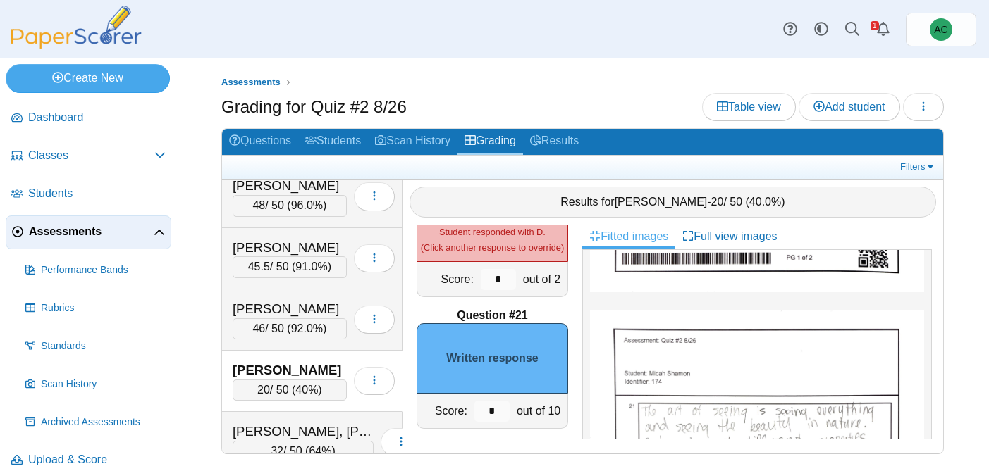
scroll to position [708, 0]
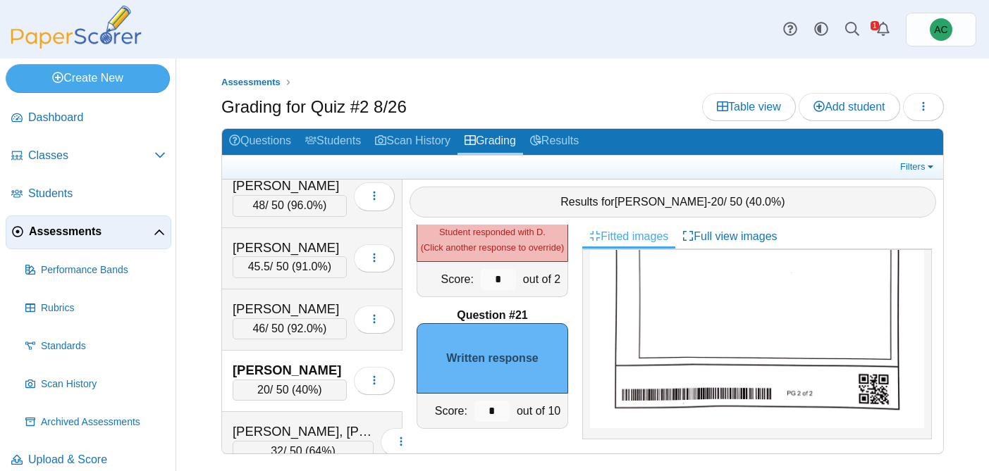
click at [681, 340] on img at bounding box center [757, 213] width 334 height 431
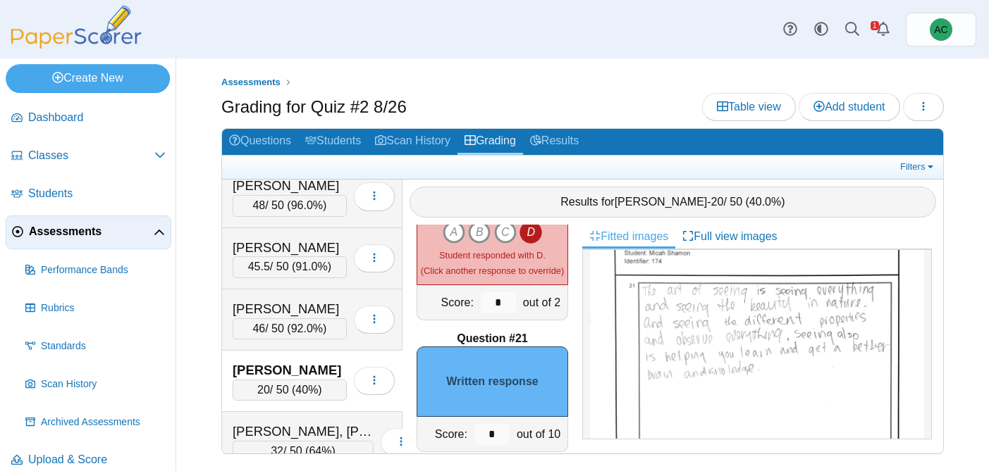
scroll to position [2572, 0]
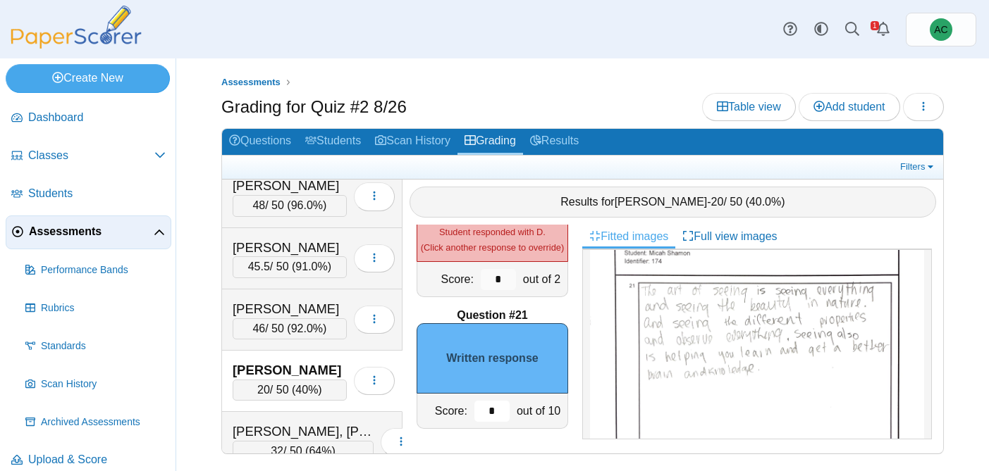
click at [498, 416] on input "*" at bounding box center [491, 411] width 35 height 21
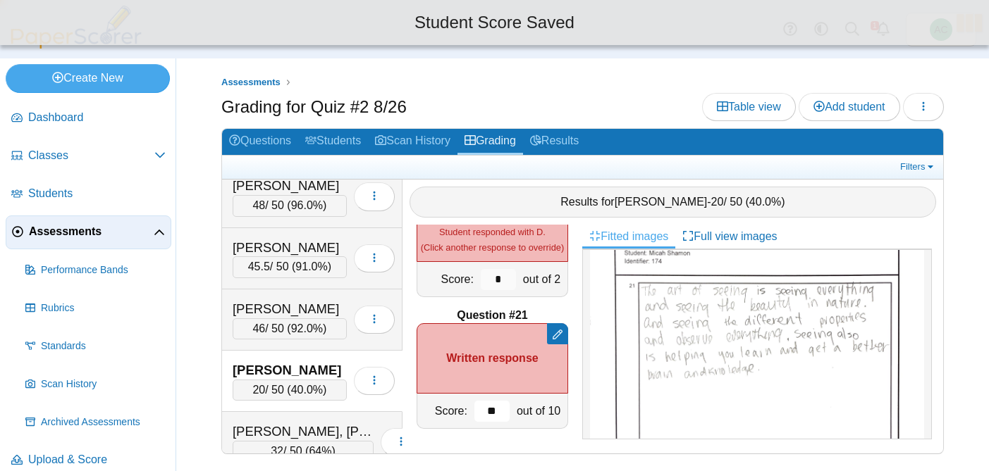
type input "*"
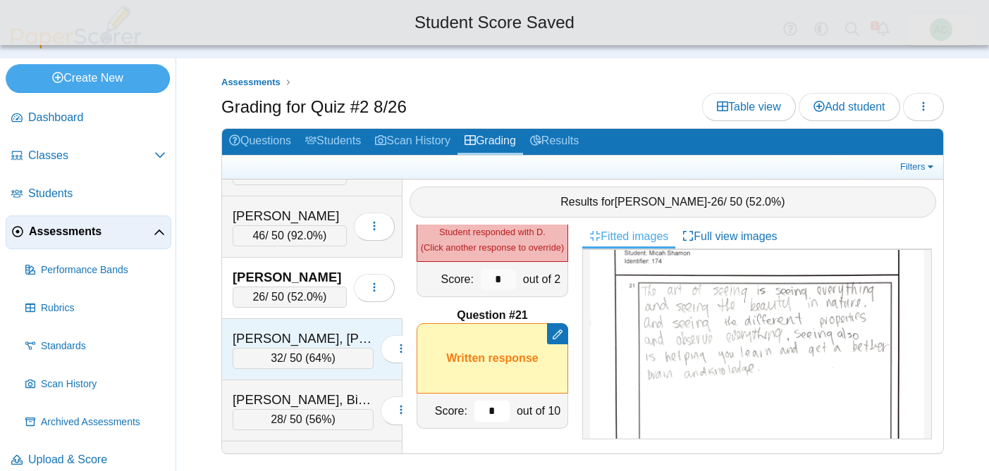
scroll to position [5144, 0]
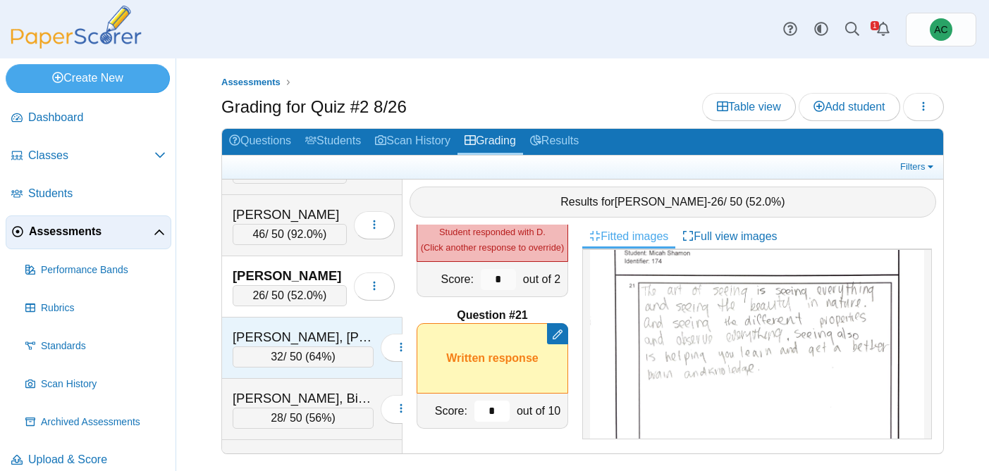
type input "*"
click at [276, 333] on div "Shintaku, Knox" at bounding box center [303, 337] width 141 height 18
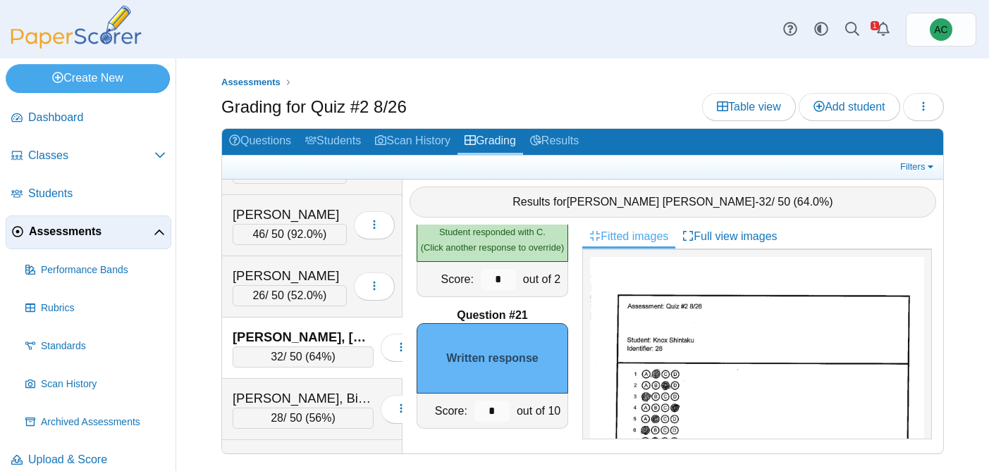
scroll to position [791, 0]
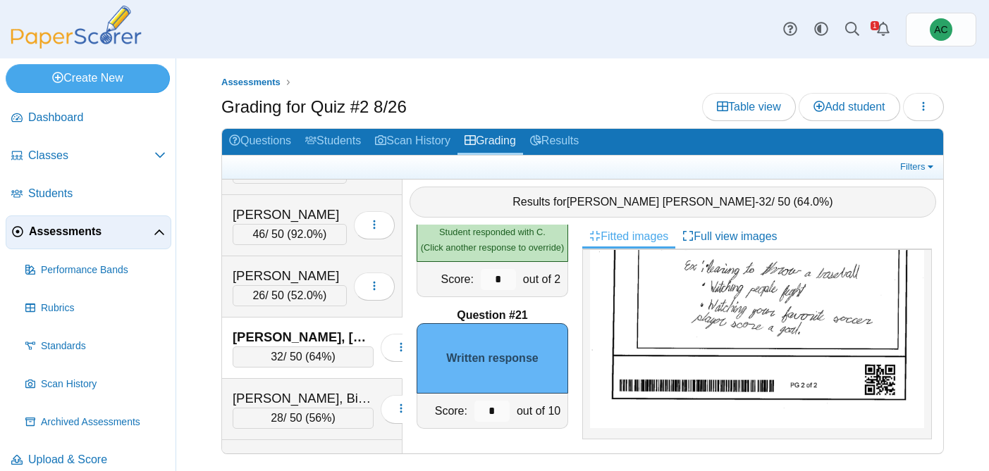
click at [677, 323] on img at bounding box center [757, 192] width 334 height 471
click at [503, 408] on input "*" at bounding box center [491, 411] width 35 height 21
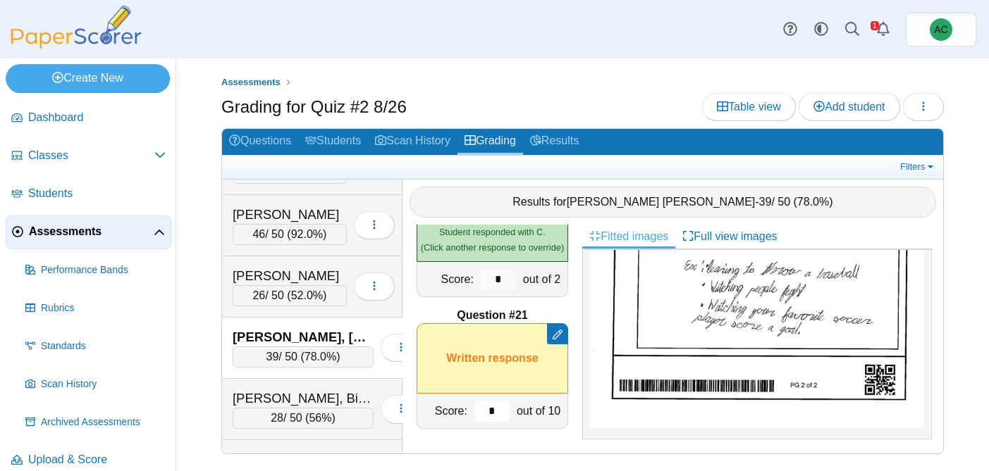
type input "*"
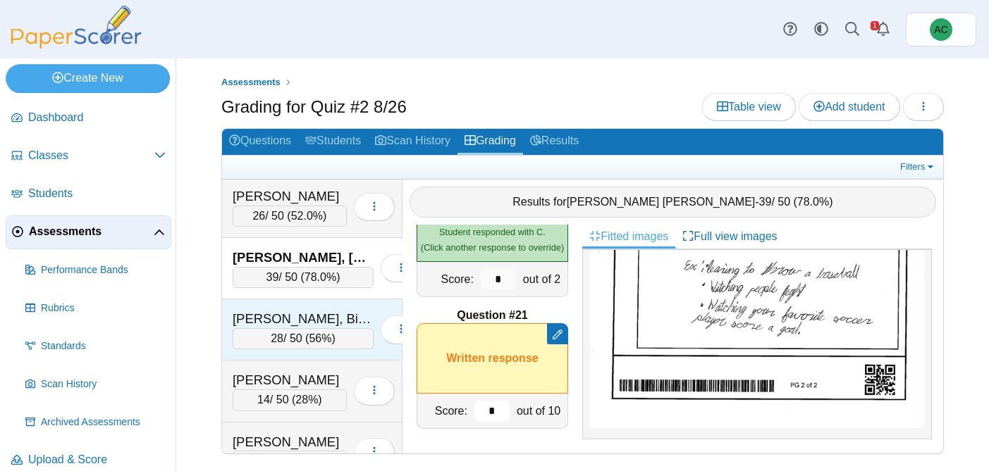
scroll to position [5225, 0]
click at [275, 332] on div "28 / 50 ( 56% )" at bounding box center [303, 337] width 141 height 21
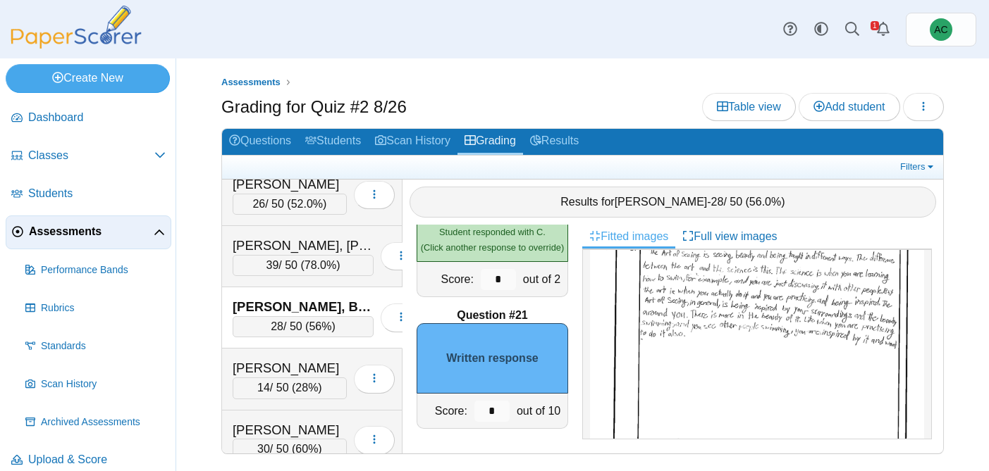
scroll to position [618, 0]
click at [712, 312] on img at bounding box center [757, 365] width 334 height 471
click at [490, 401] on input "*" at bounding box center [491, 411] width 35 height 21
click at [495, 403] on input "*" at bounding box center [491, 411] width 35 height 21
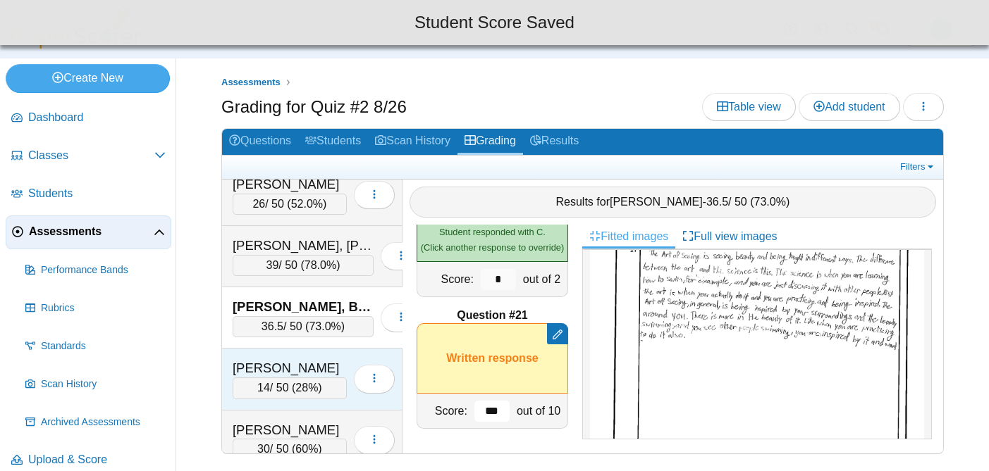
type input "***"
click at [247, 355] on div "Siqueiros, Emily 14 / 50 ( 28% ) Loading…" at bounding box center [312, 379] width 180 height 61
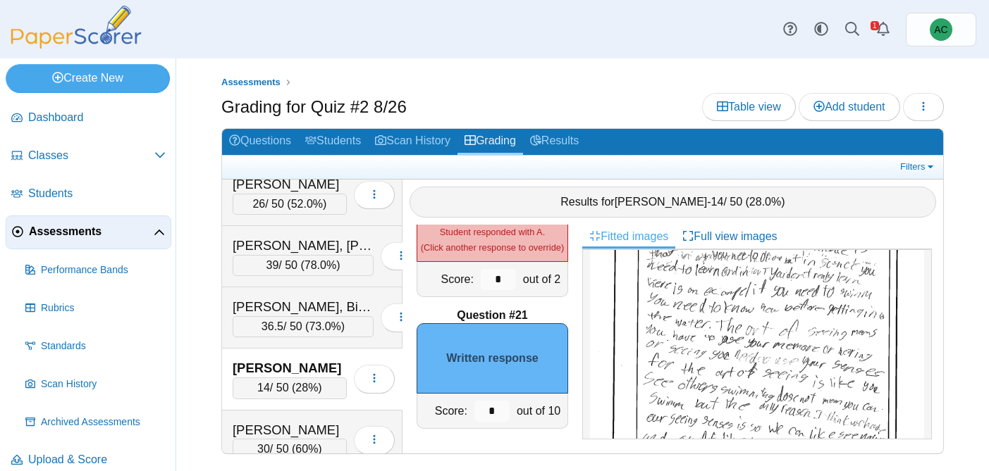
scroll to position [621, 0]
click at [774, 346] on img at bounding box center [757, 339] width 334 height 456
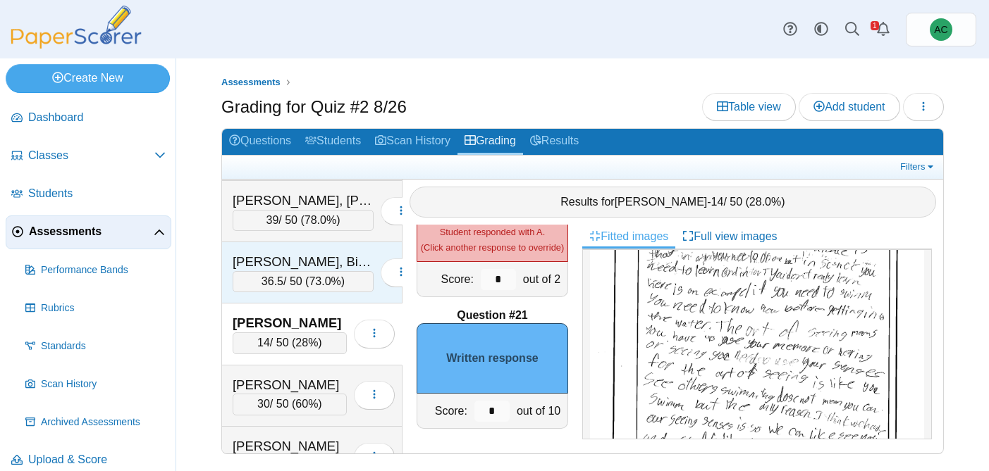
scroll to position [5295, 0]
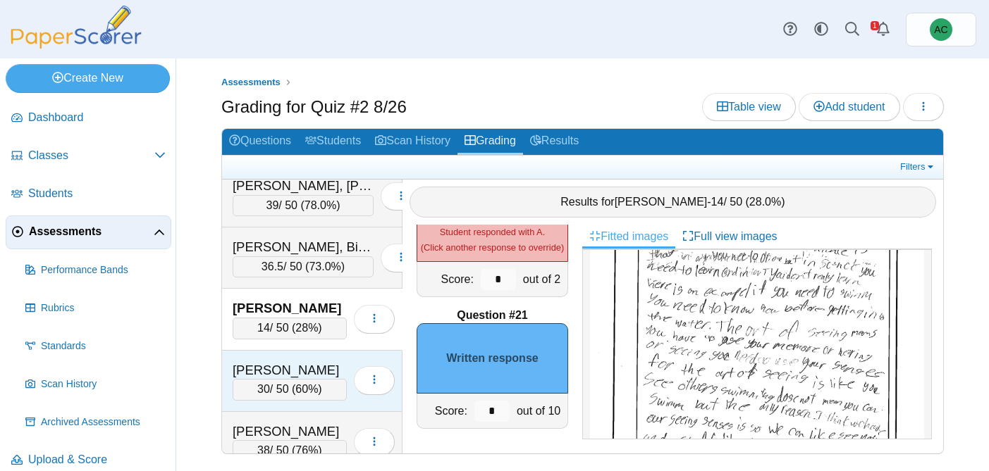
click at [280, 362] on div "[PERSON_NAME]" at bounding box center [290, 371] width 114 height 18
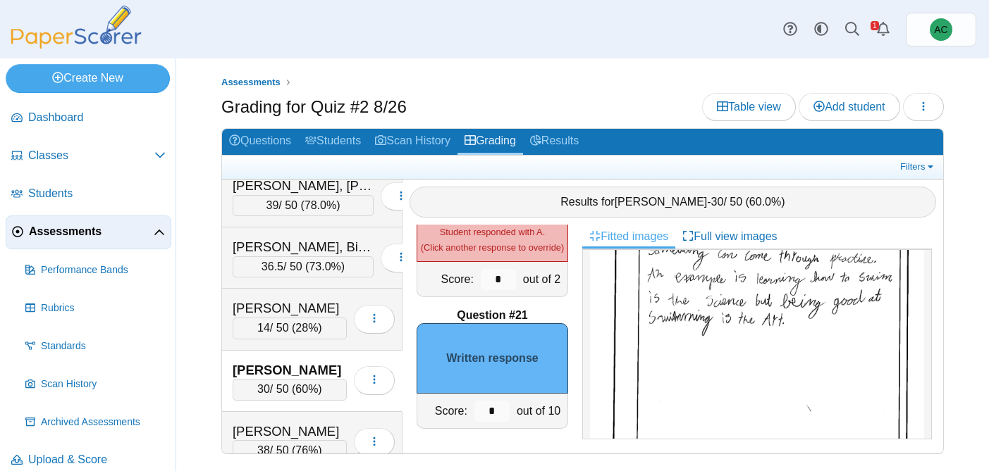
scroll to position [775, 0]
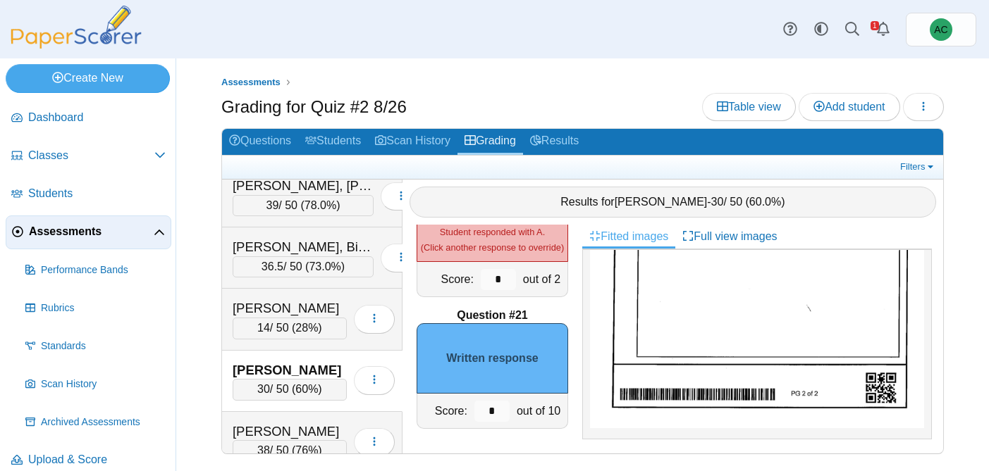
click at [705, 381] on img at bounding box center [757, 192] width 334 height 471
click at [498, 419] on input "*" at bounding box center [491, 411] width 35 height 21
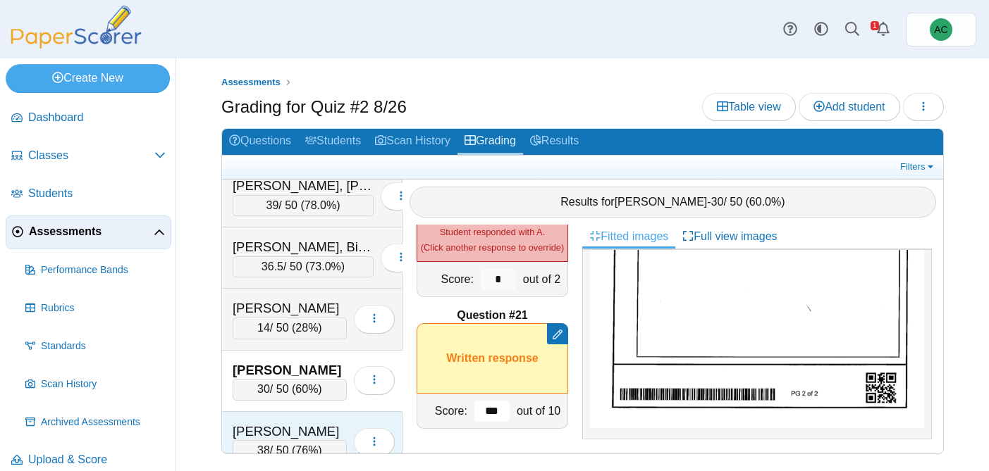
type input "***"
click at [307, 432] on div "Sofariu, Sarah" at bounding box center [290, 432] width 114 height 18
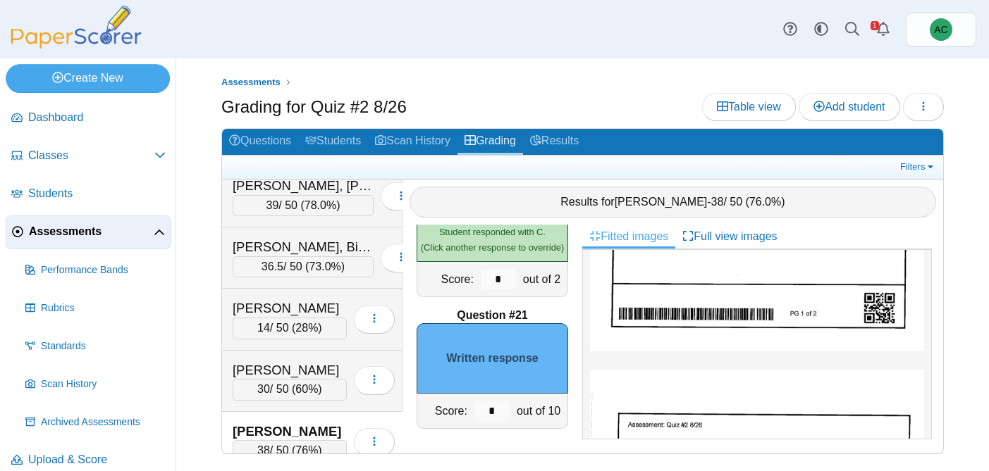
scroll to position [791, 0]
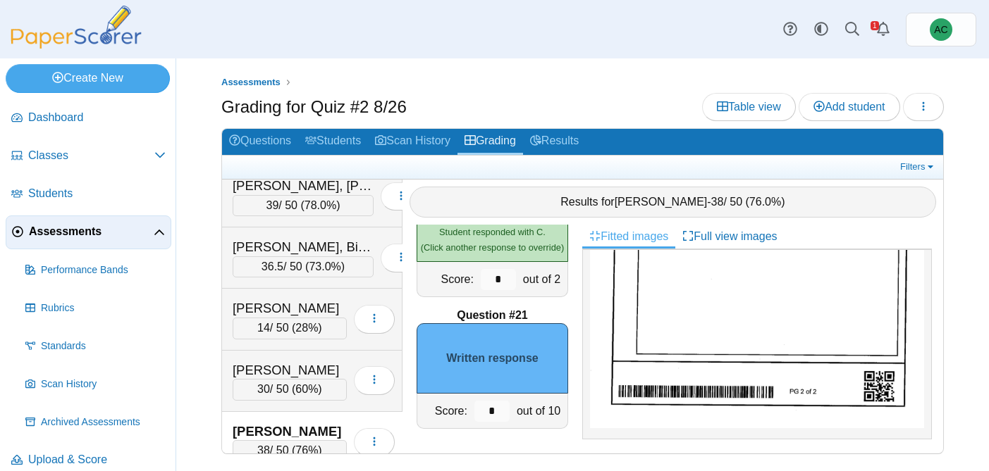
click at [741, 326] on img at bounding box center [757, 192] width 334 height 471
click at [503, 412] on input "*" at bounding box center [491, 411] width 35 height 21
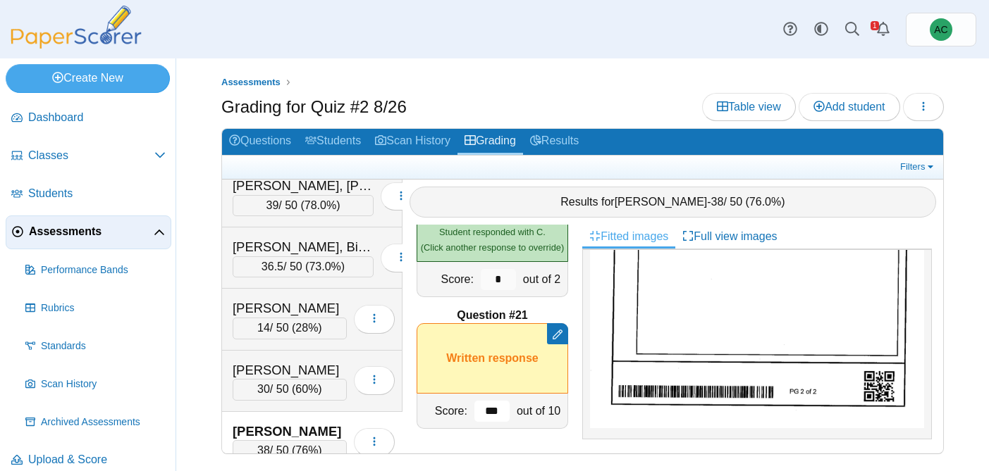
scroll to position [5363, 0]
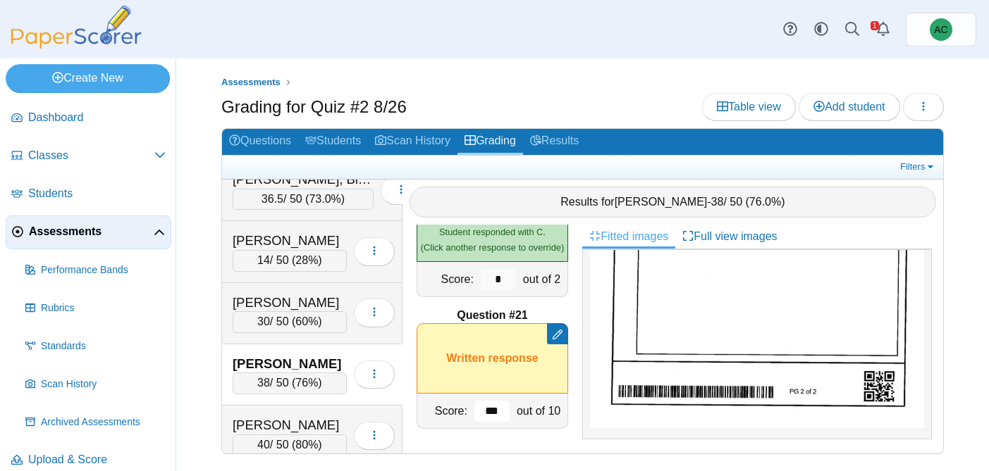
type input "***"
click at [268, 416] on div "[PERSON_NAME]" at bounding box center [290, 425] width 114 height 18
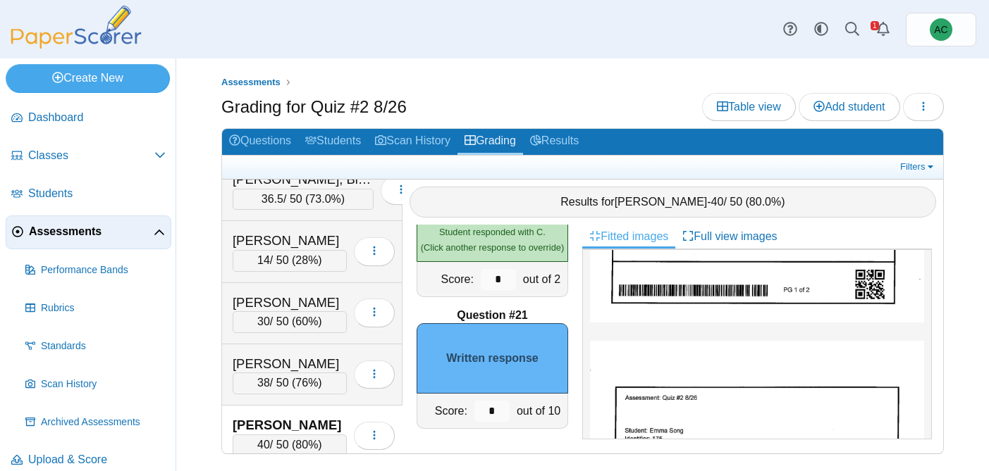
scroll to position [758, 0]
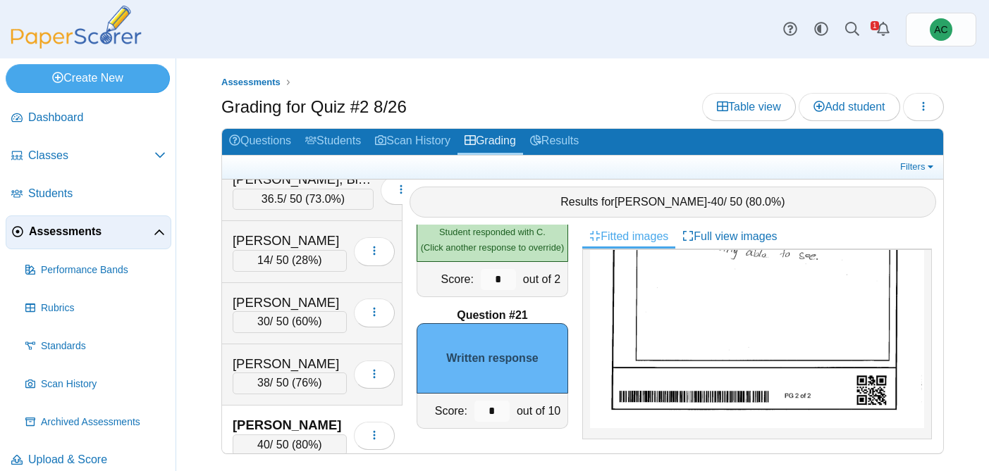
click at [732, 367] on img at bounding box center [757, 201] width 334 height 456
click at [503, 403] on input "*" at bounding box center [491, 411] width 35 height 21
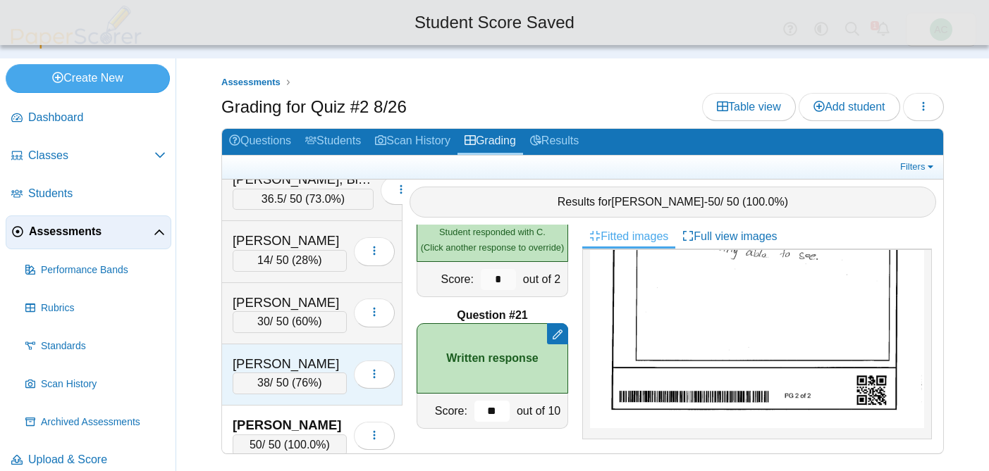
scroll to position [5457, 0]
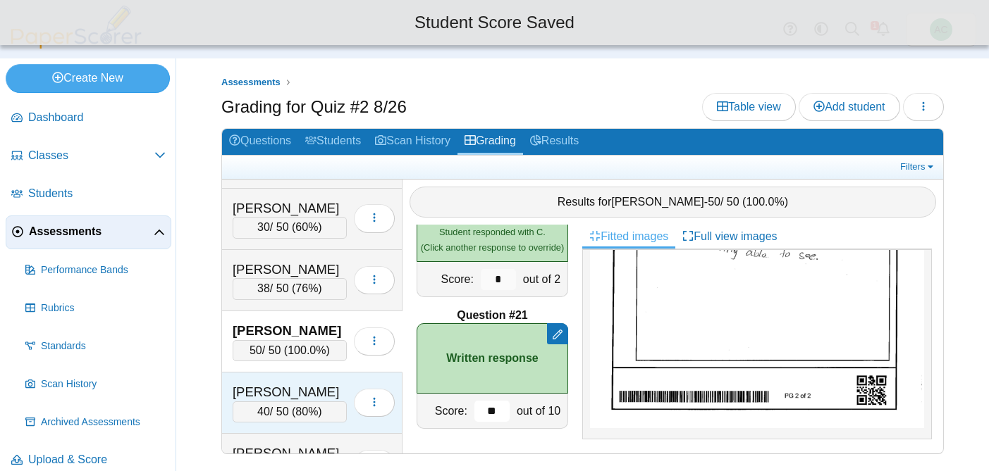
type input "**"
click at [282, 398] on div "[PERSON_NAME]" at bounding box center [290, 392] width 114 height 18
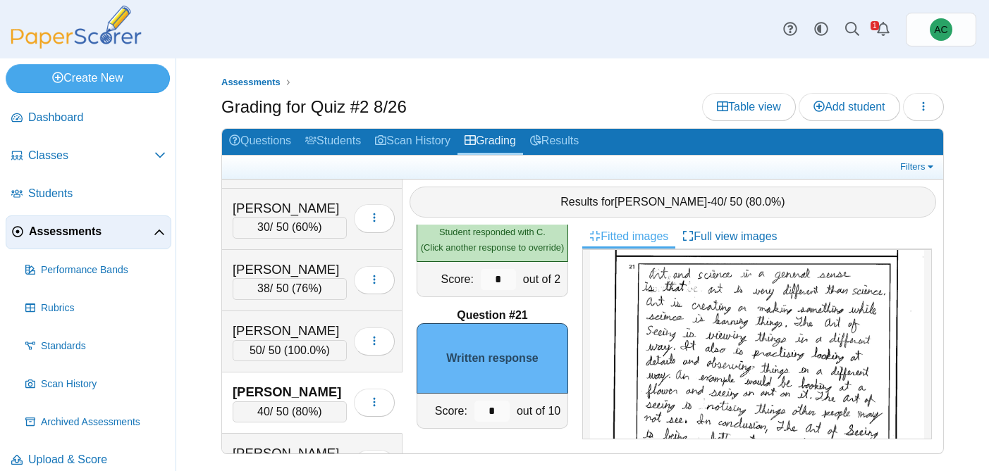
scroll to position [760, 0]
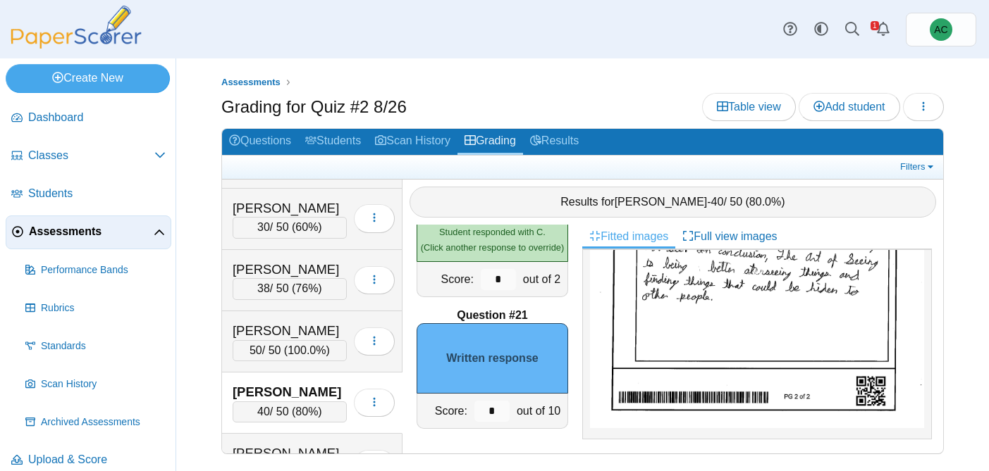
click at [646, 330] on img at bounding box center [757, 201] width 334 height 456
click at [500, 413] on input "*" at bounding box center [491, 411] width 35 height 21
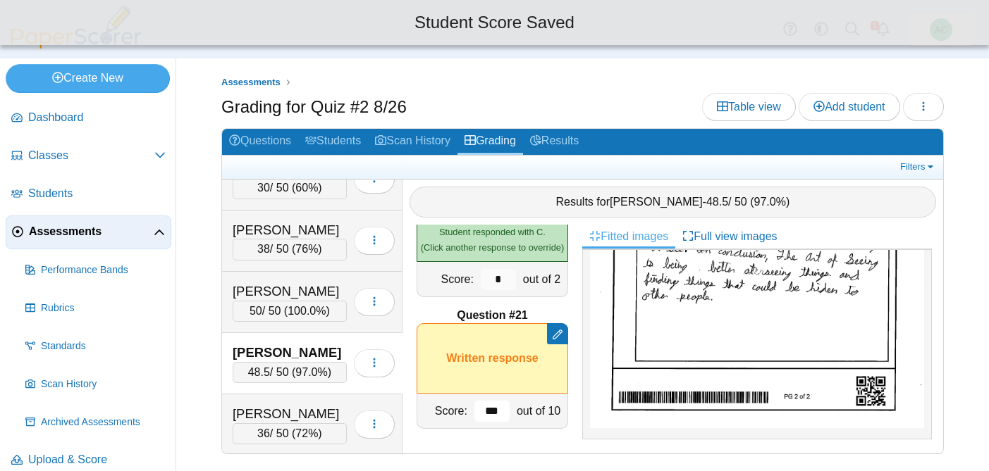
scroll to position [5513, 0]
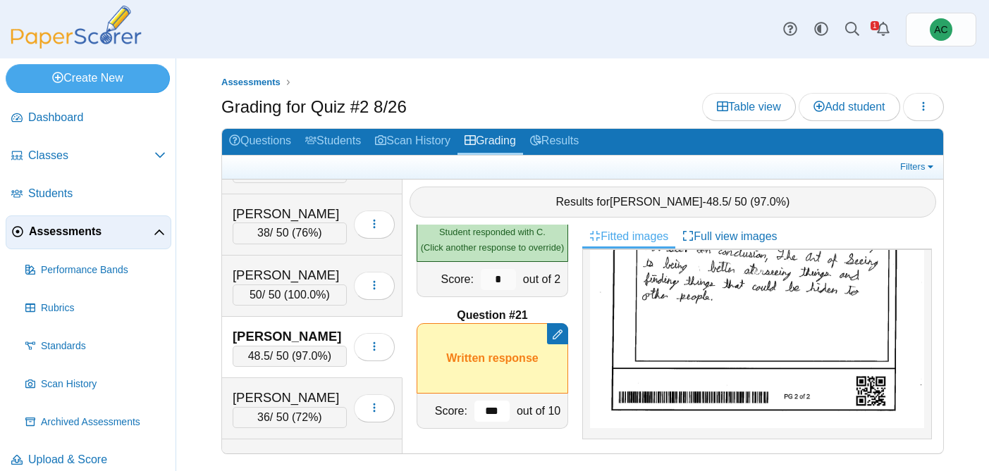
type input "***"
click at [271, 389] on div "Stein, Emma" at bounding box center [290, 398] width 114 height 18
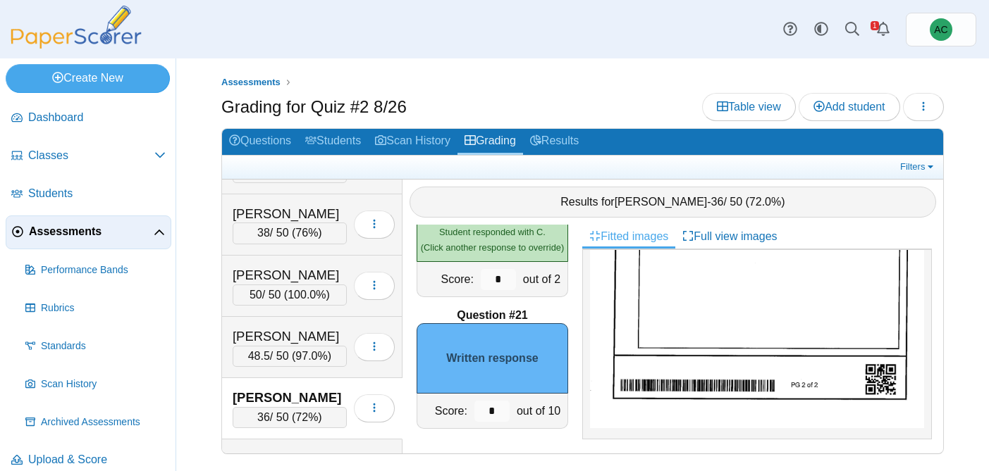
scroll to position [644, 0]
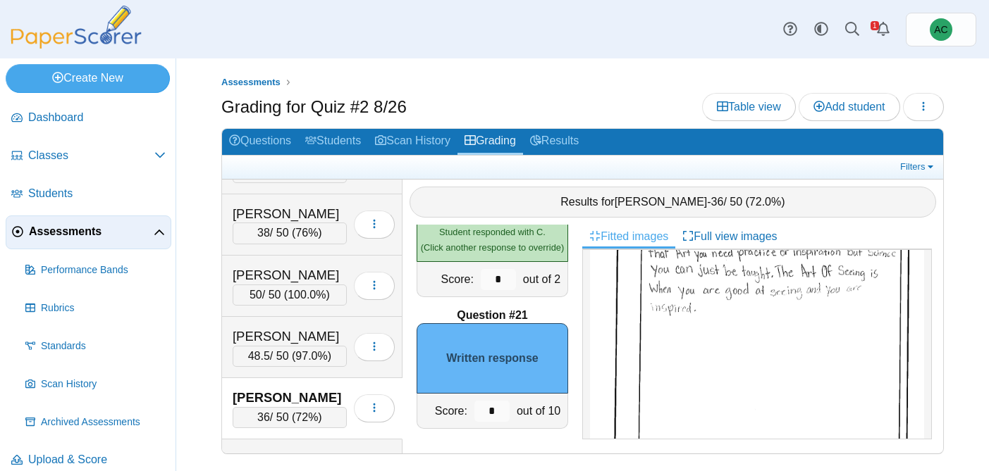
click at [727, 355] on img at bounding box center [757, 339] width 334 height 471
click at [483, 407] on input "*" at bounding box center [491, 411] width 35 height 21
click at [491, 408] on input "*" at bounding box center [491, 411] width 35 height 21
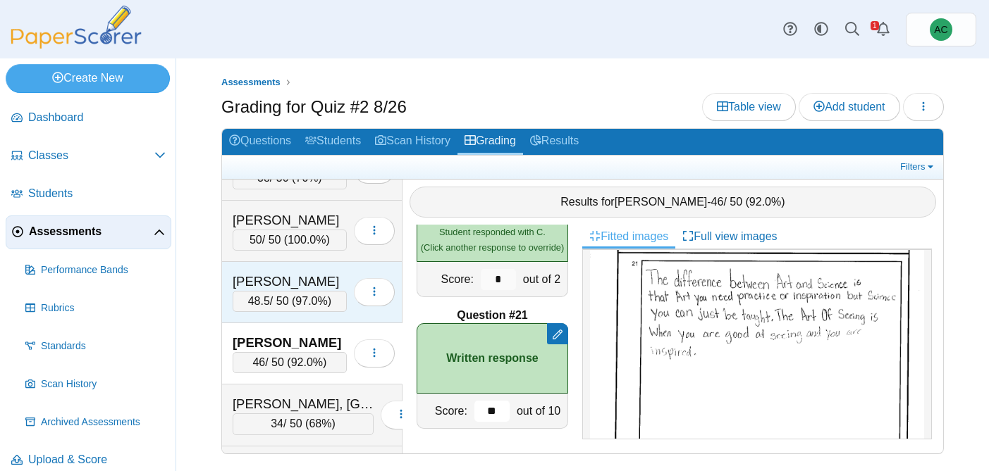
scroll to position [5579, 0]
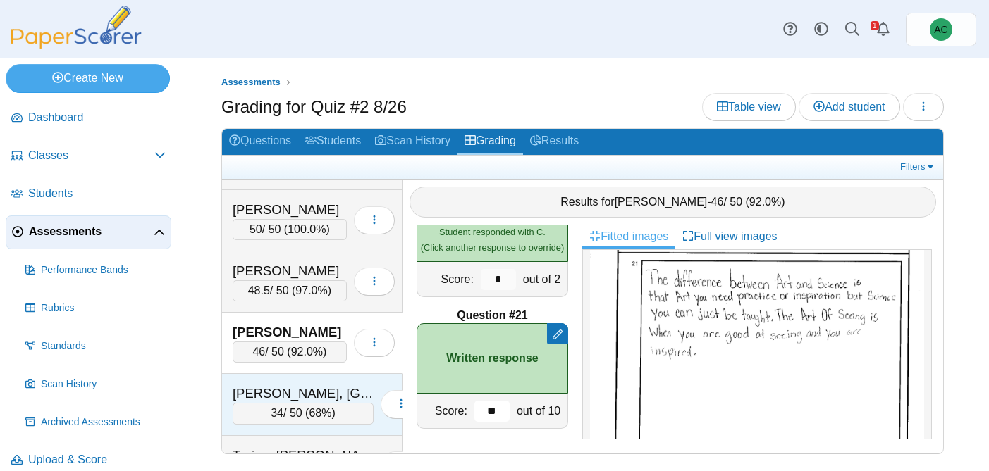
type input "**"
click at [312, 382] on div "Terpstra, Lexington 34 / 50 ( 68% ) Loading…" at bounding box center [312, 404] width 180 height 61
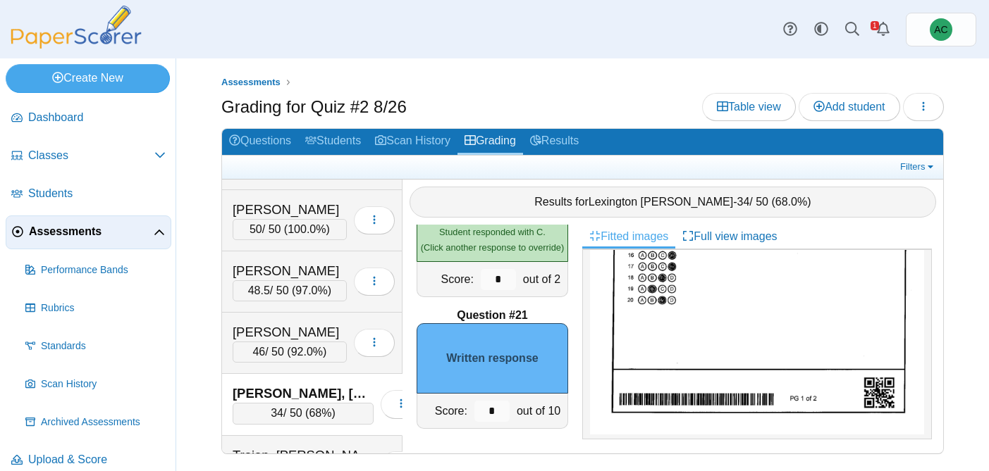
scroll to position [791, 0]
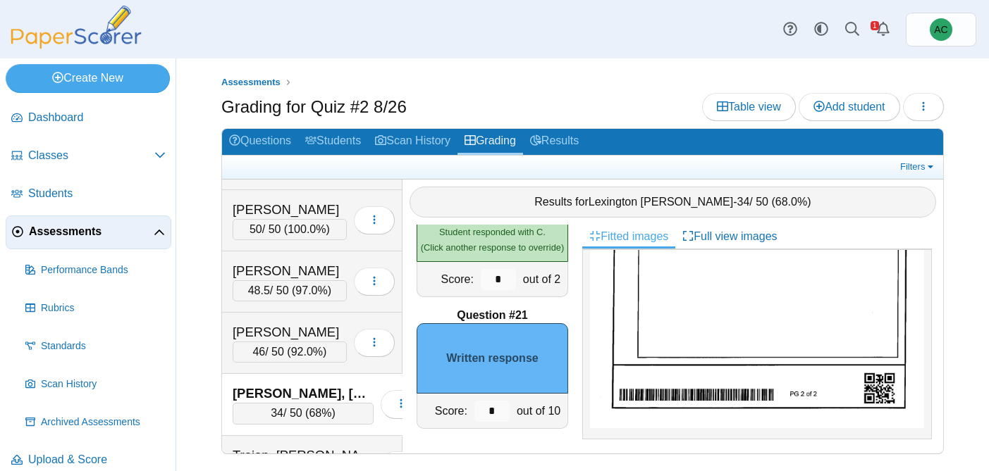
click at [739, 316] on img at bounding box center [757, 192] width 334 height 471
click at [502, 407] on input "*" at bounding box center [491, 411] width 35 height 21
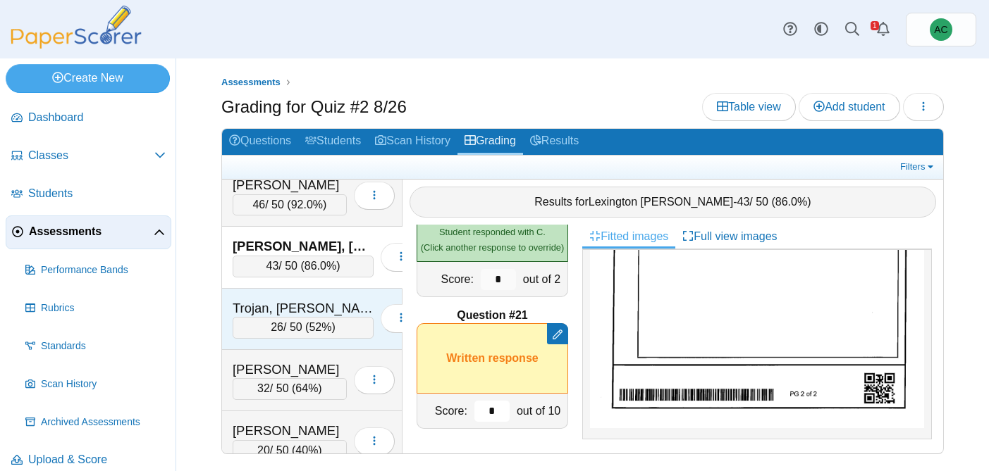
scroll to position [5725, 0]
type input "*"
click at [276, 311] on div "Trojan, [PERSON_NAME]" at bounding box center [303, 309] width 141 height 18
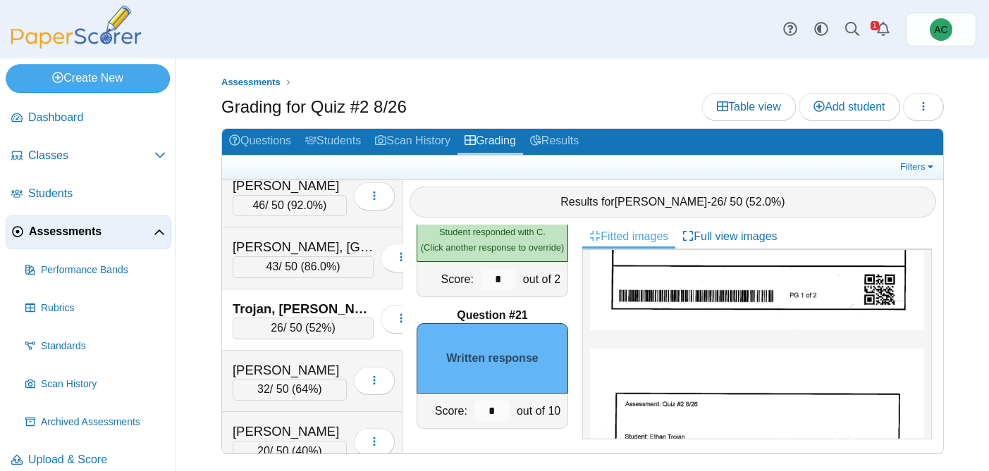
scroll to position [775, 0]
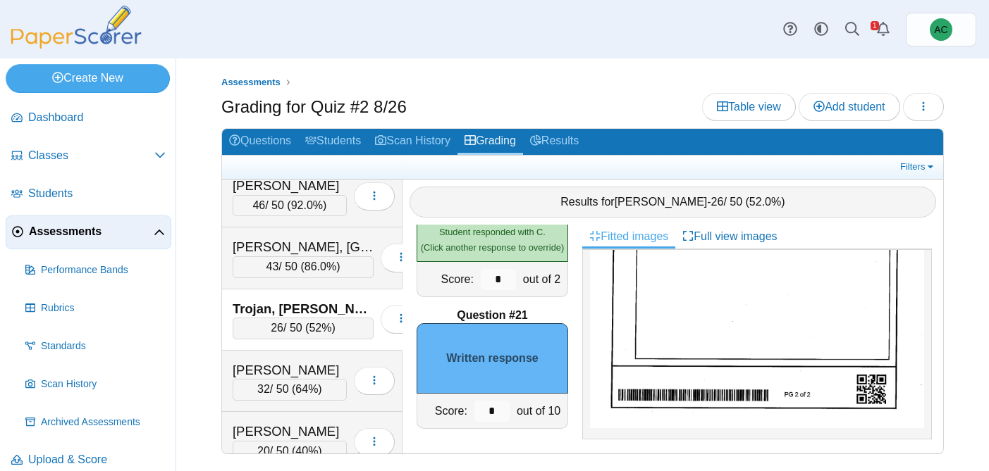
click at [727, 333] on img at bounding box center [757, 201] width 334 height 456
click at [498, 409] on input "*" at bounding box center [491, 411] width 35 height 21
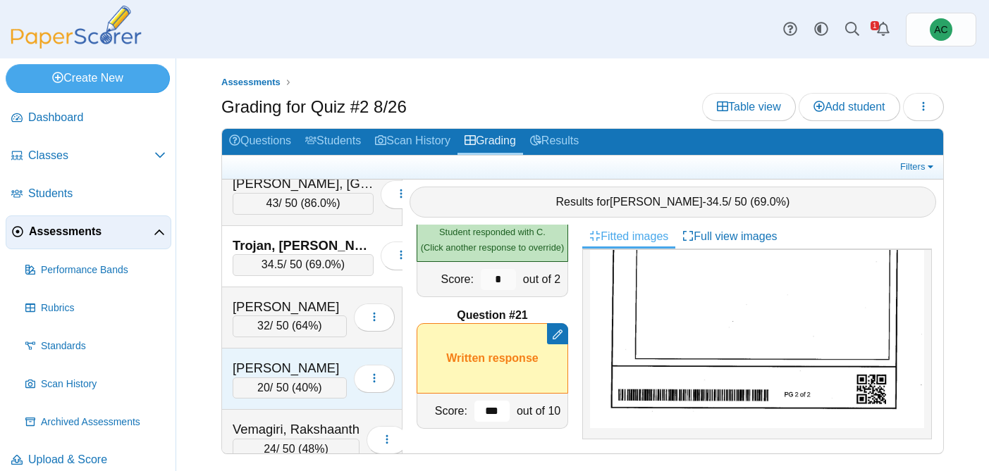
scroll to position [5784, 0]
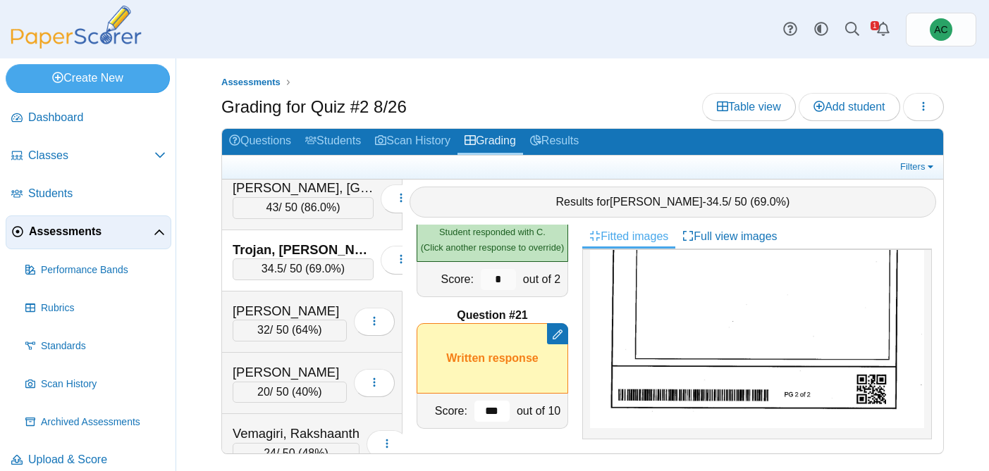
type input "***"
click at [304, 311] on div "[PERSON_NAME]" at bounding box center [290, 311] width 114 height 18
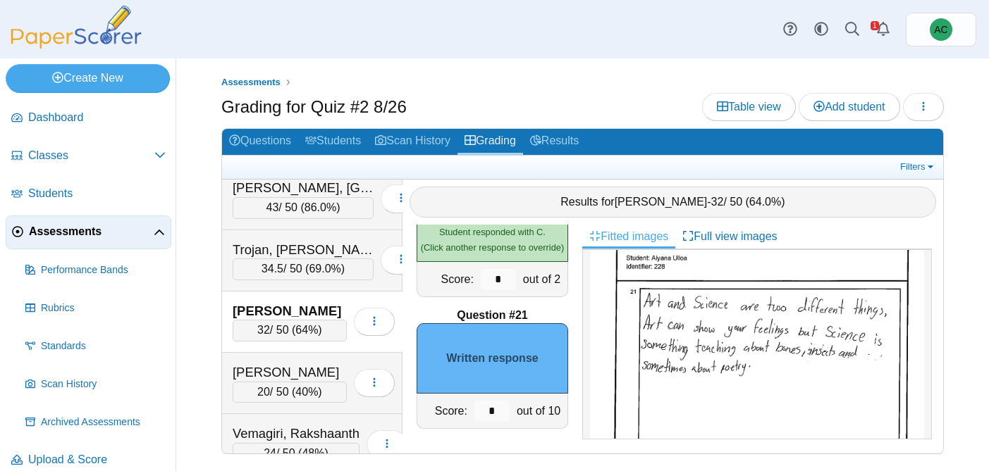
scroll to position [579, 0]
click at [498, 414] on input "*" at bounding box center [491, 411] width 35 height 21
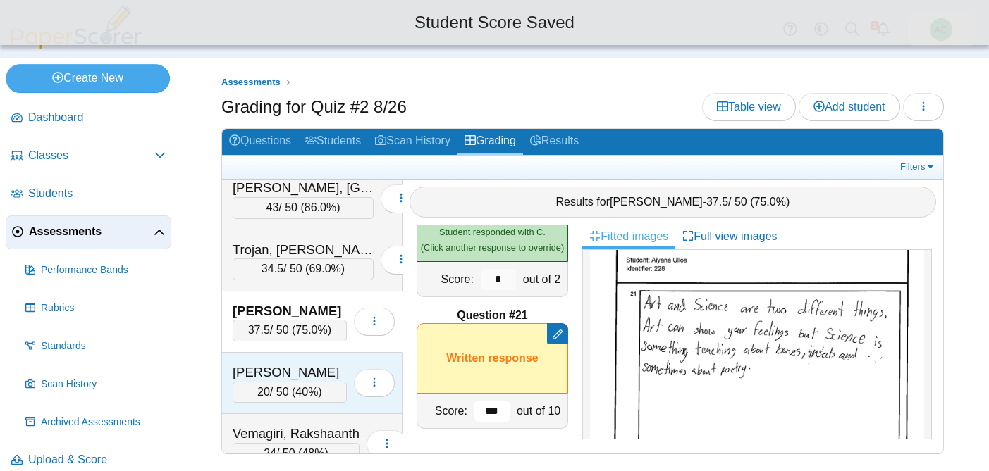
type input "***"
click at [279, 377] on div "Unsworth, Parker" at bounding box center [290, 373] width 114 height 18
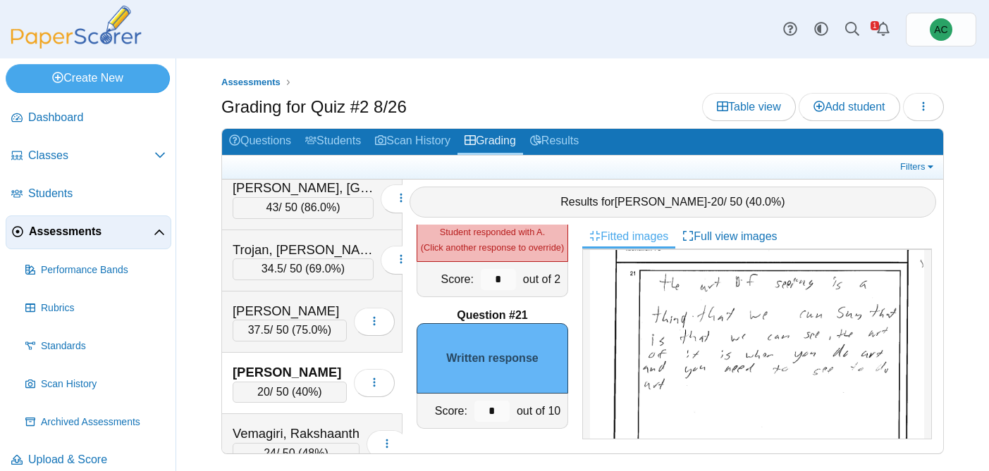
scroll to position [620, 0]
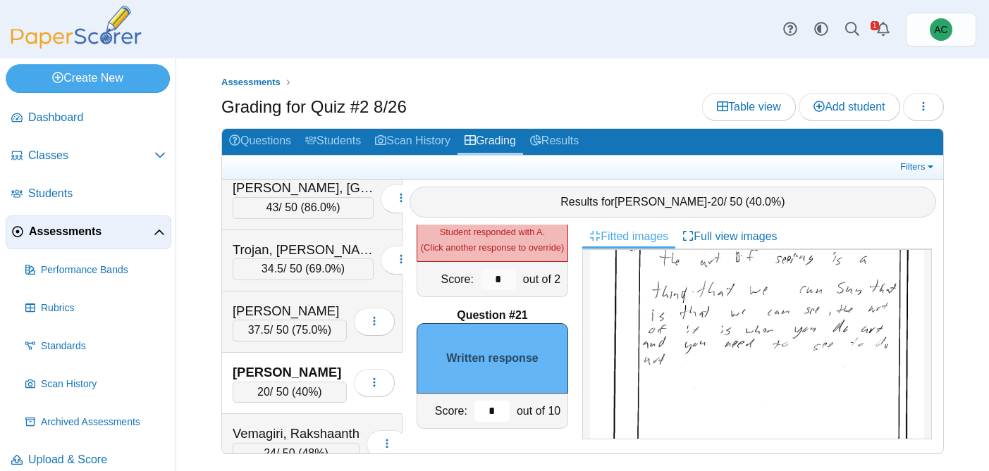
click at [495, 410] on input "*" at bounding box center [491, 411] width 35 height 21
type input "***"
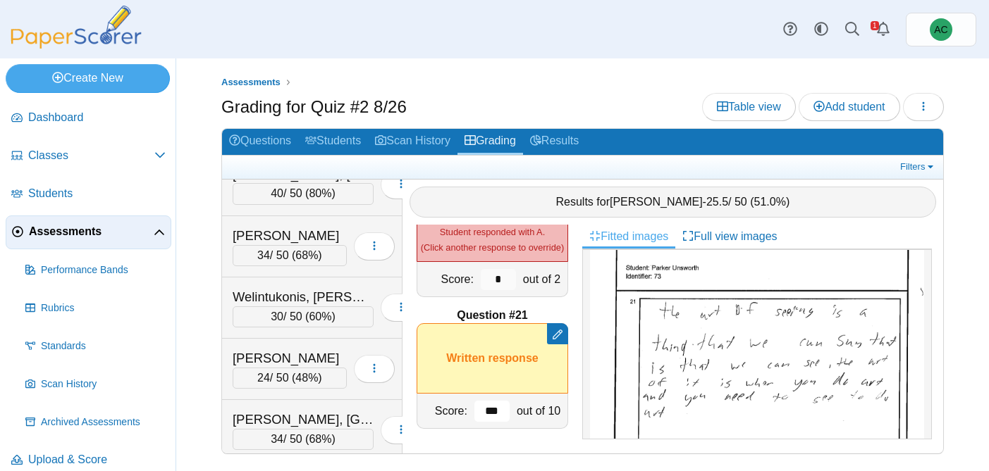
scroll to position [6296, 0]
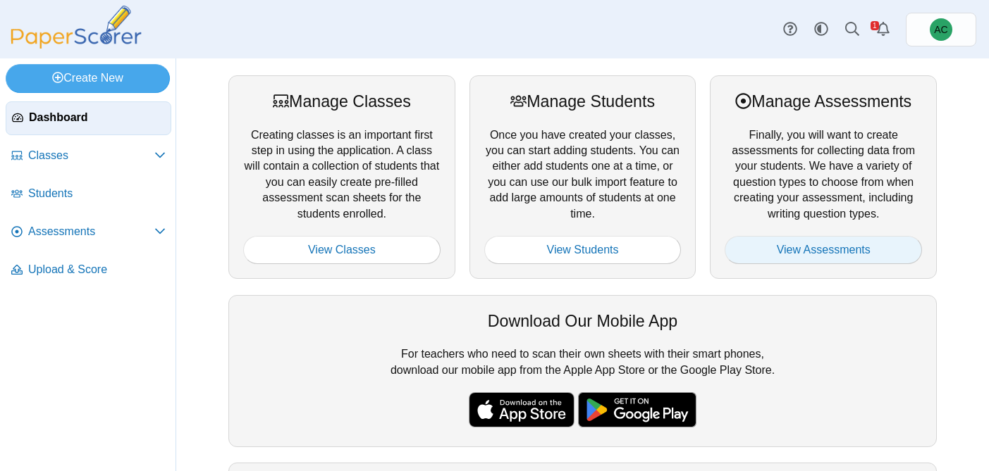
click at [865, 252] on link "View Assessments" at bounding box center [822, 250] width 197 height 28
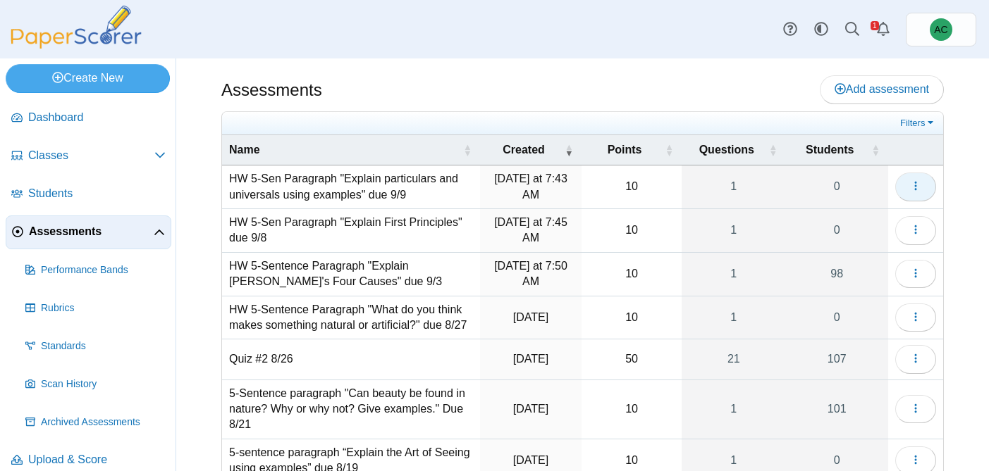
click at [925, 189] on button "button" at bounding box center [915, 187] width 41 height 28
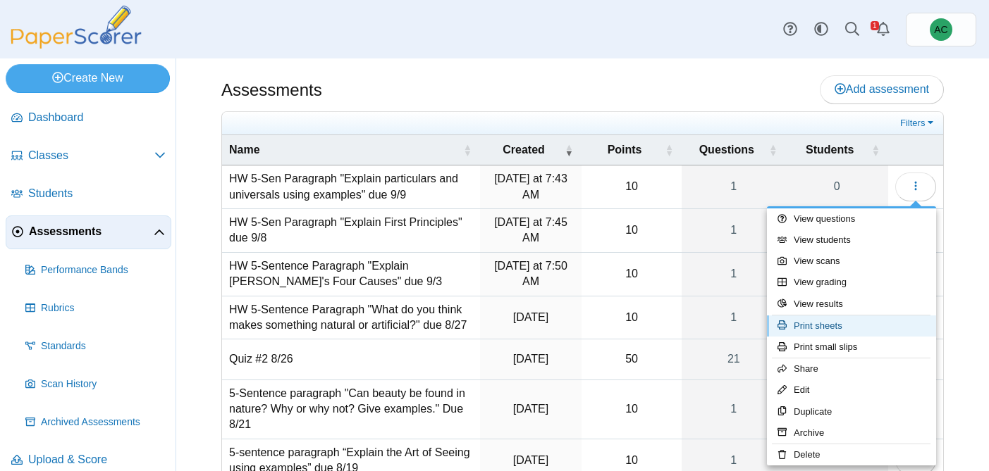
click at [822, 325] on link "Print sheets" at bounding box center [851, 326] width 169 height 21
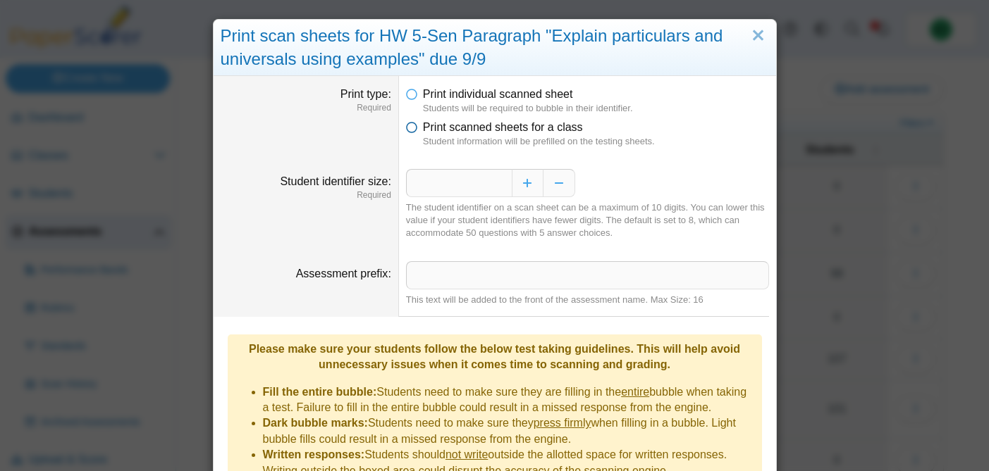
click at [483, 125] on span "Print scanned sheets for a class" at bounding box center [503, 127] width 160 height 12
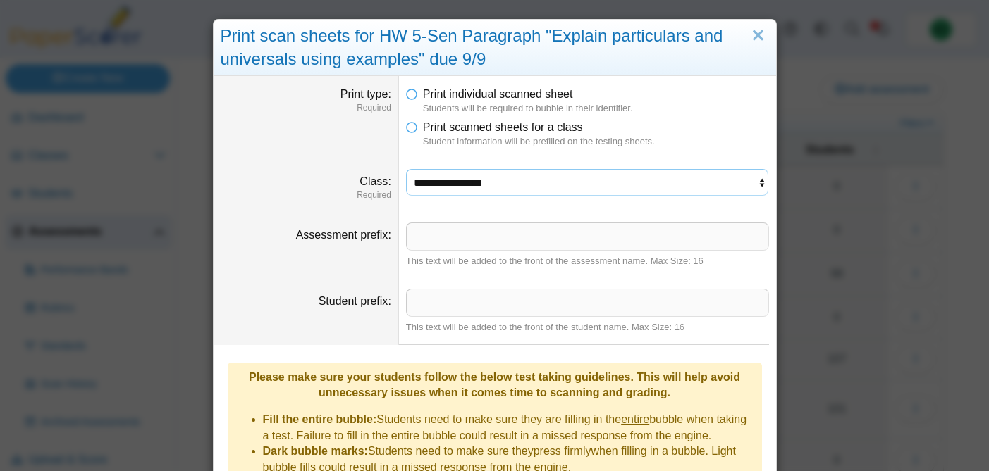
click at [445, 176] on select "**********" at bounding box center [587, 182] width 363 height 27
click at [406, 169] on select "**********" at bounding box center [587, 182] width 363 height 27
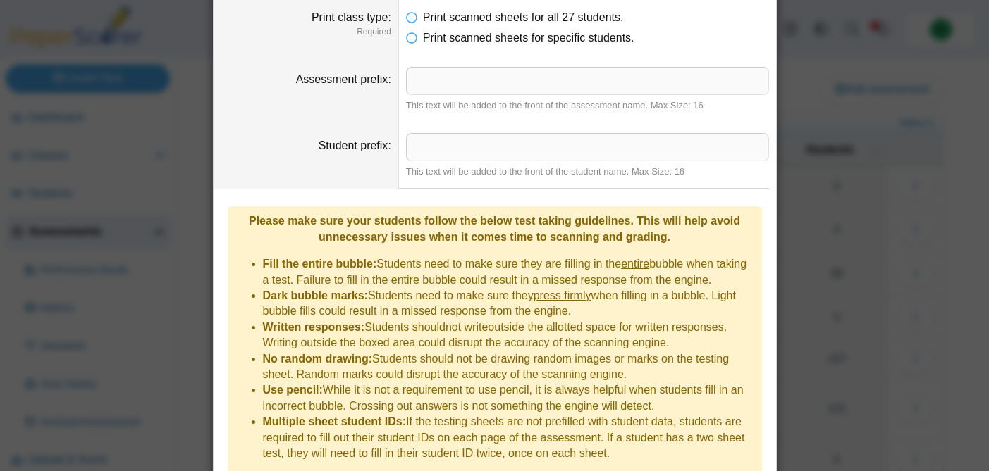
scroll to position [264, 0]
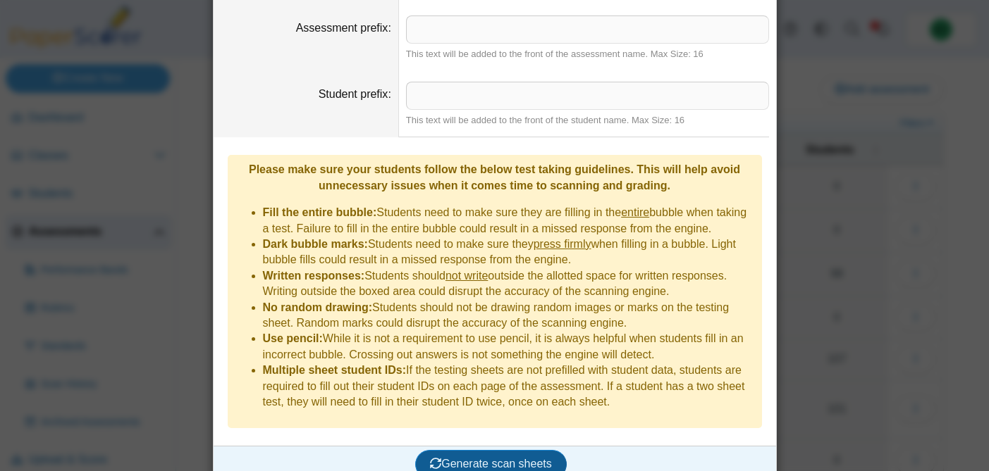
click at [511, 455] on button "Generate scan sheets" at bounding box center [491, 464] width 152 height 28
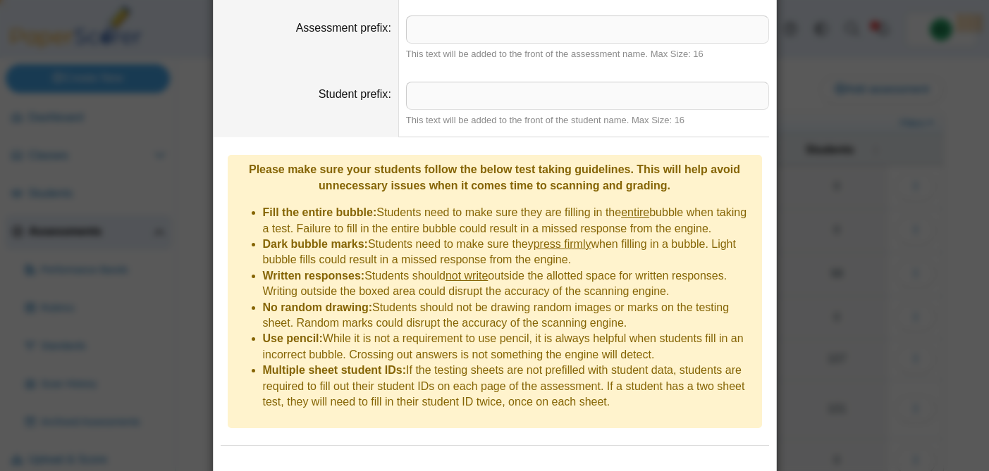
scroll to position [333, 0]
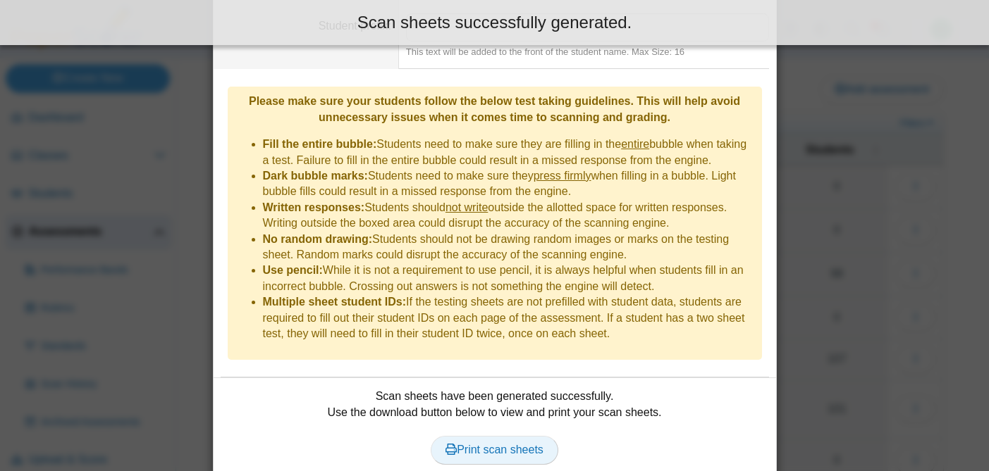
click at [459, 436] on link "Print scan sheets" at bounding box center [495, 450] width 128 height 28
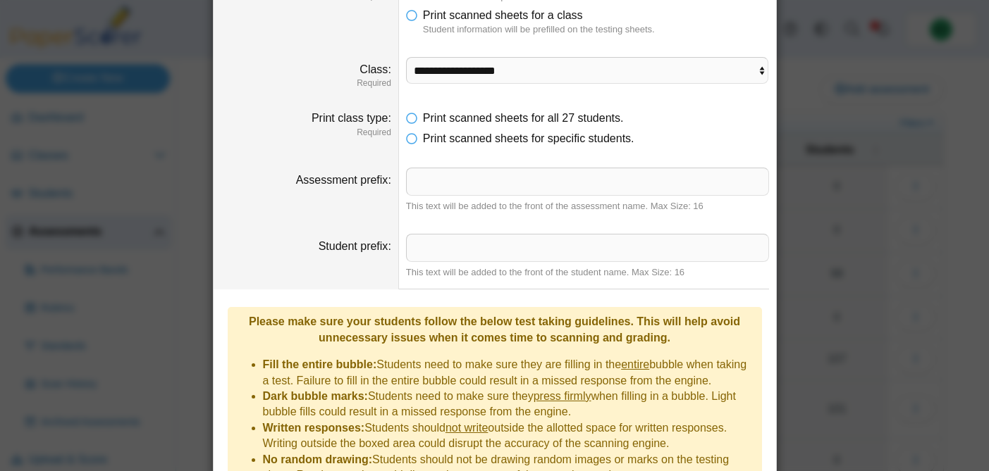
scroll to position [73, 0]
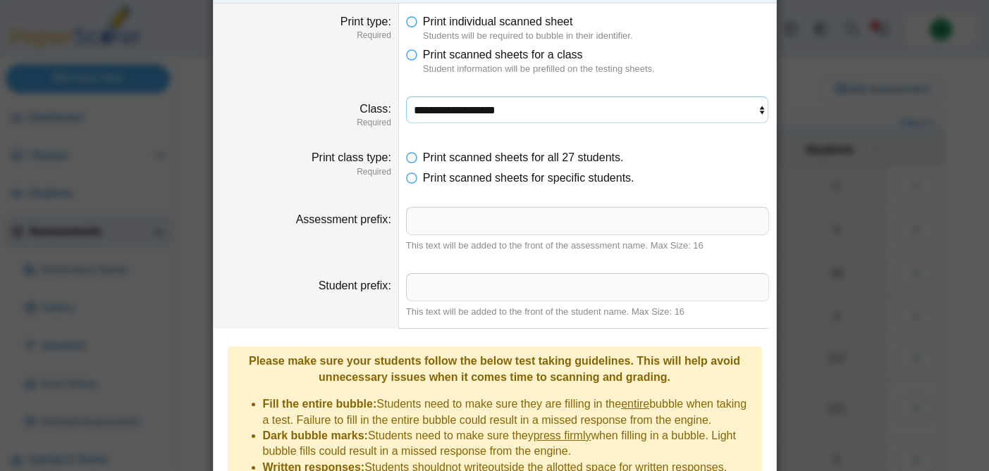
click at [453, 111] on select "**********" at bounding box center [587, 110] width 363 height 27
select select "**********"
click at [406, 97] on select "**********" at bounding box center [587, 110] width 363 height 27
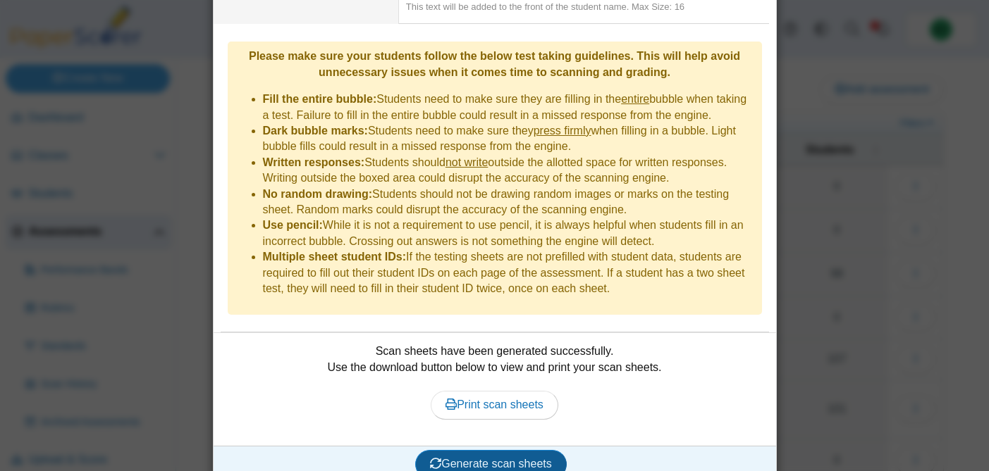
click at [487, 458] on span "Generate scan sheets" at bounding box center [491, 464] width 122 height 12
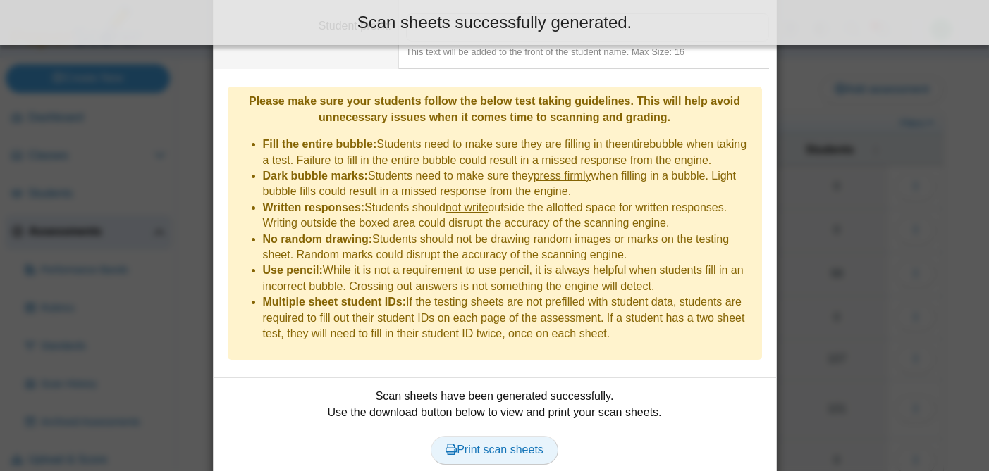
click at [486, 444] on span "Print scan sheets" at bounding box center [494, 450] width 98 height 12
